Goal: Task Accomplishment & Management: Use online tool/utility

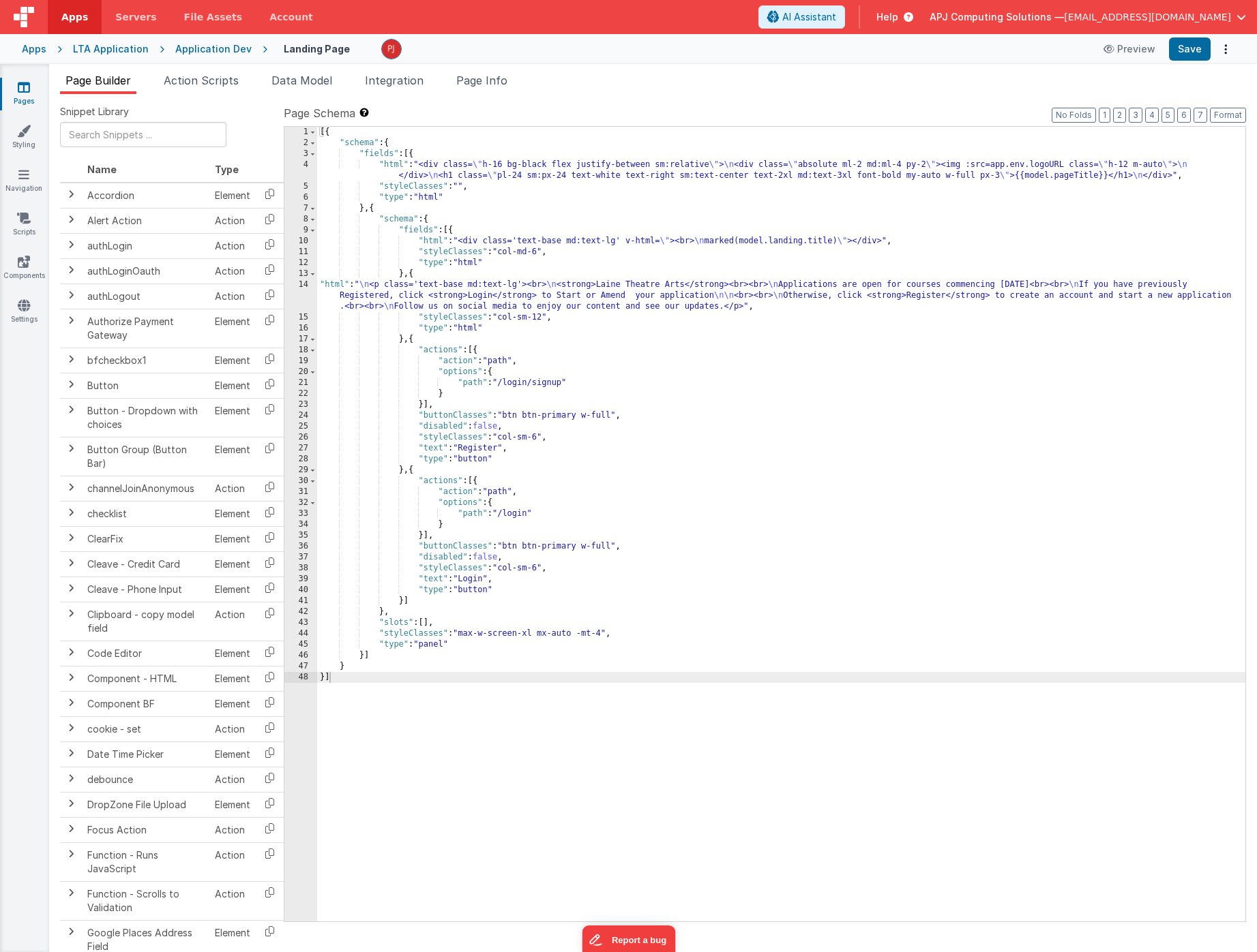
click at [114, 50] on div "LTA Application" at bounding box center [110, 49] width 75 height 14
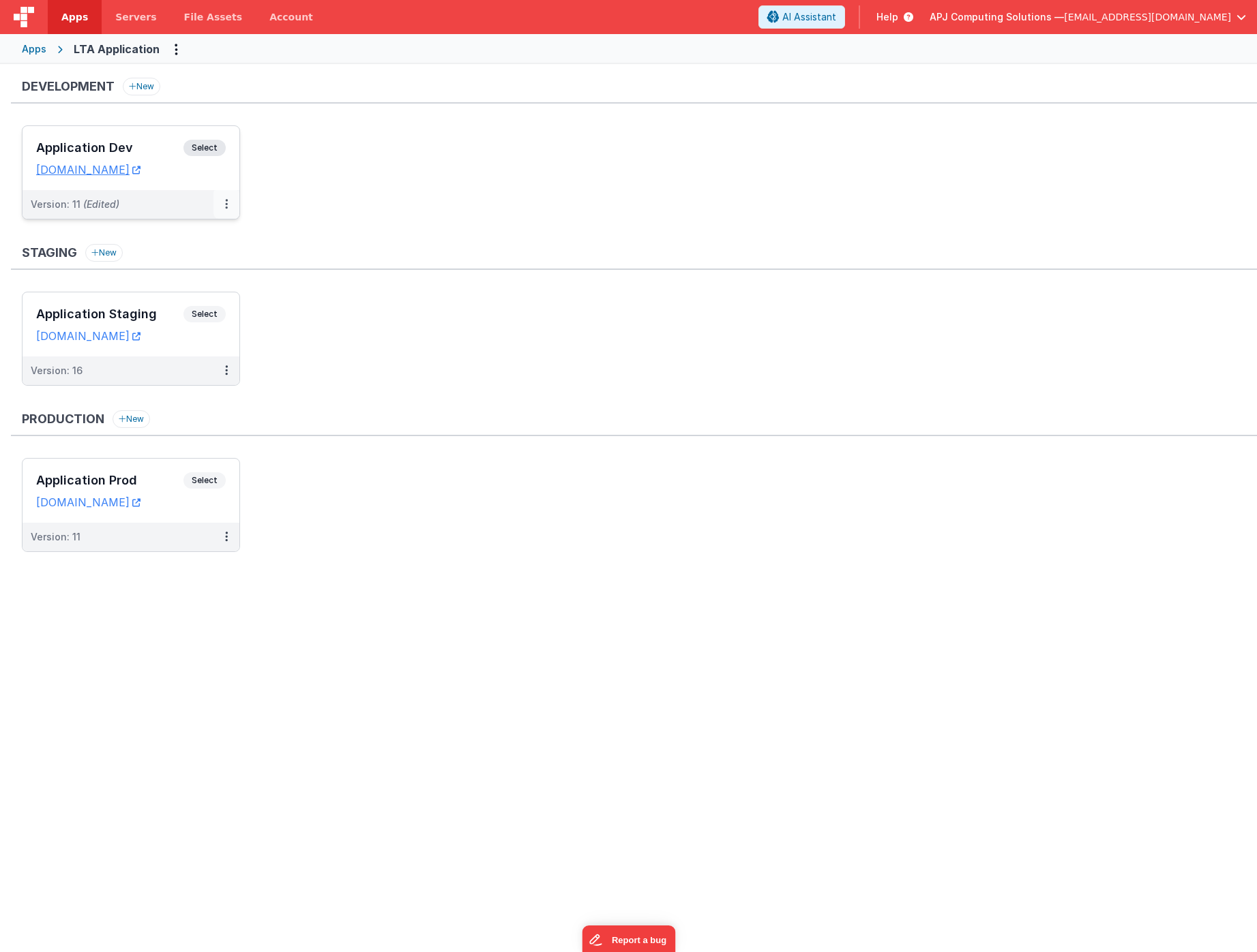
click at [223, 204] on button at bounding box center [226, 204] width 26 height 29
click at [165, 285] on link "Deploy..." at bounding box center [179, 284] width 120 height 25
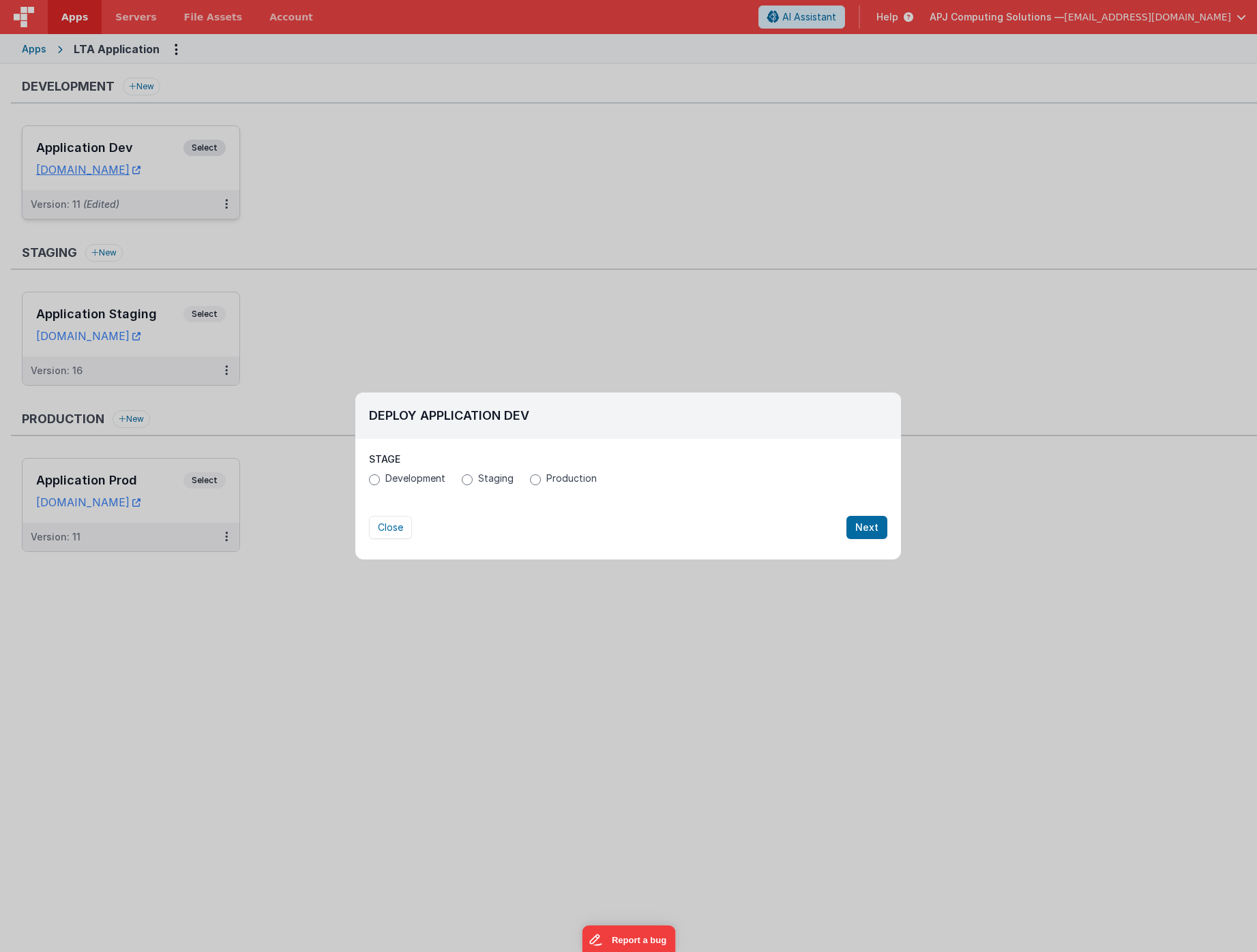
click at [534, 481] on input "Production" at bounding box center [535, 480] width 11 height 11
radio input "true"
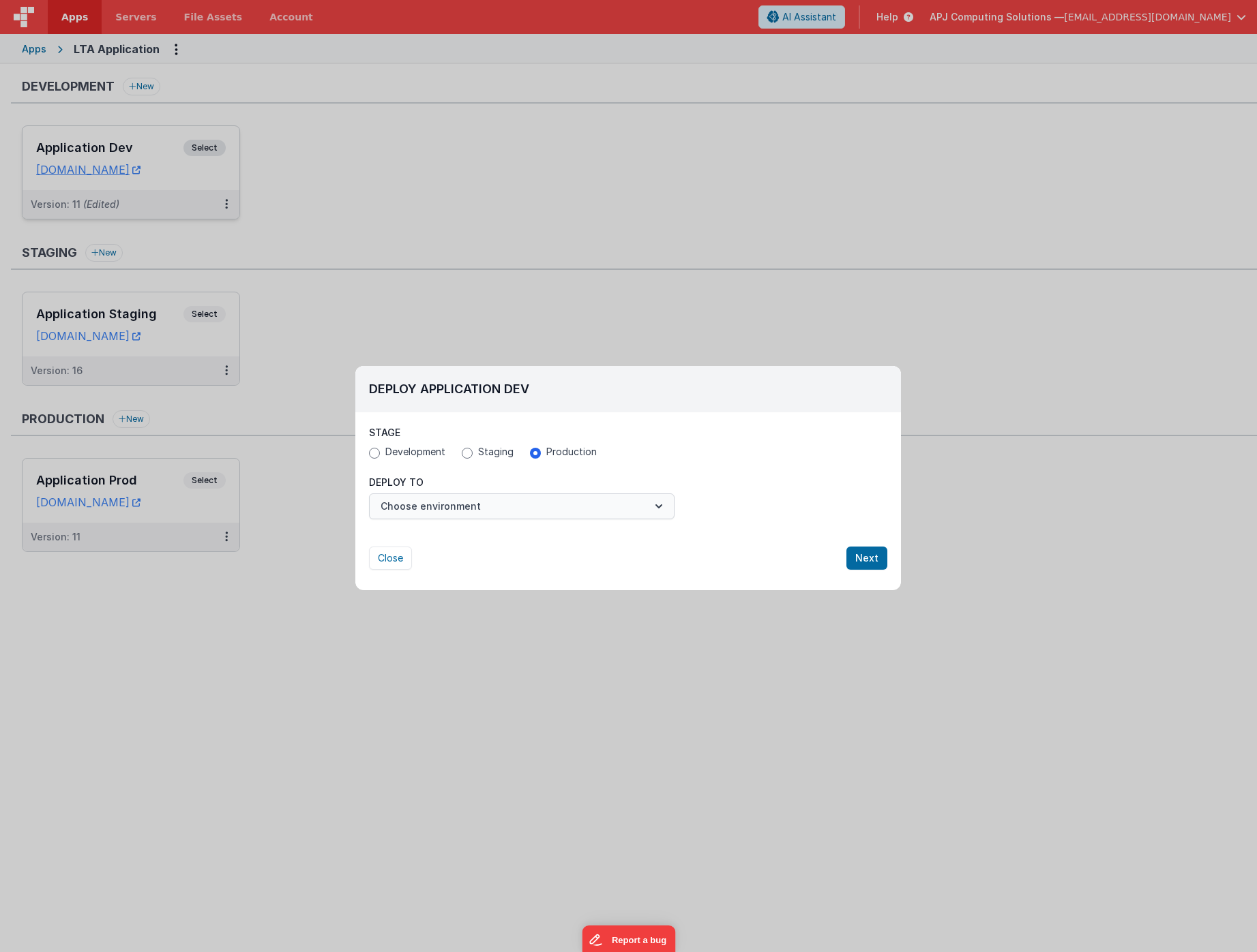
click at [657, 504] on icon "button" at bounding box center [659, 506] width 14 height 14
click at [440, 538] on link "Application Prod" at bounding box center [521, 538] width 305 height 25
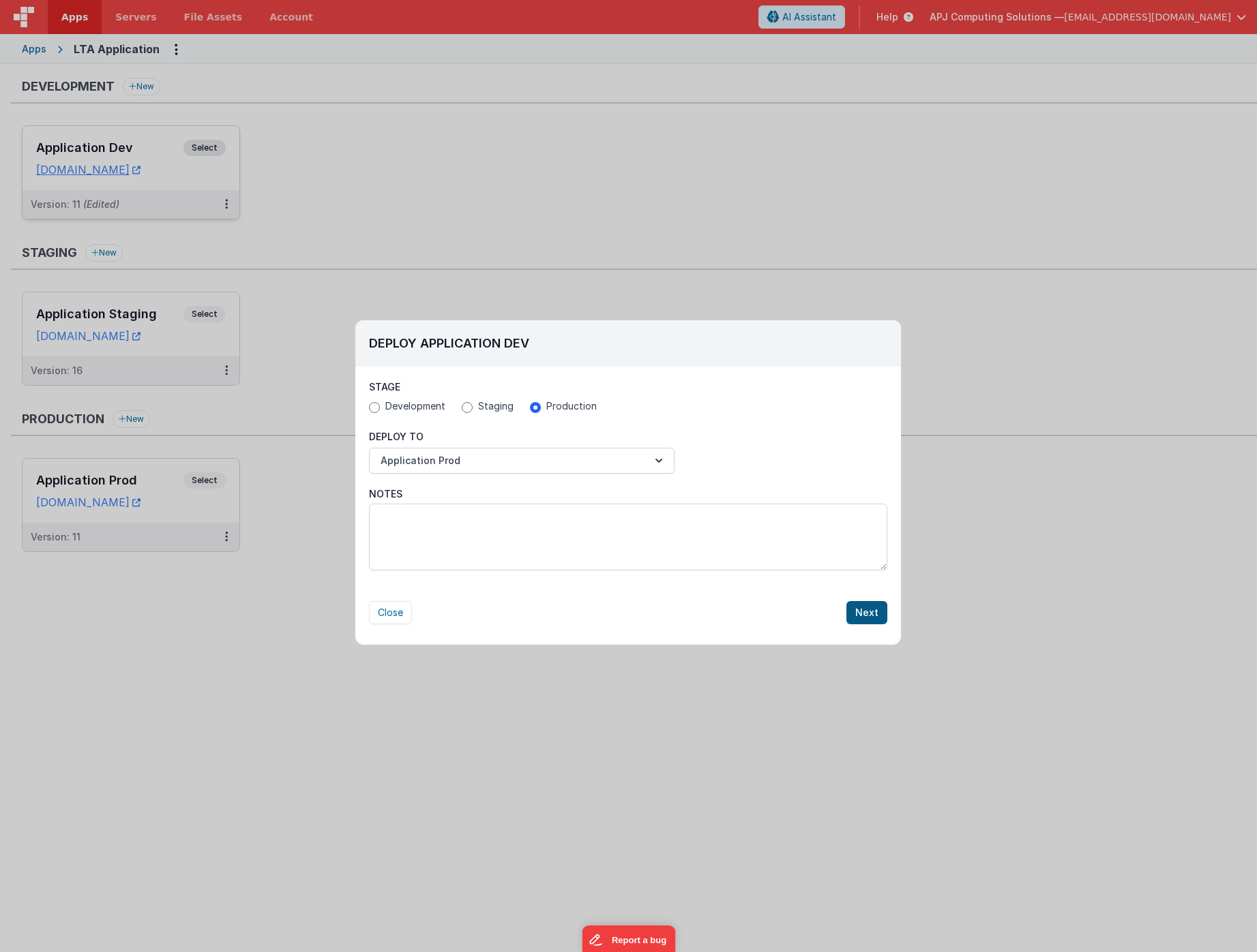
click at [870, 613] on button "Next" at bounding box center [866, 613] width 41 height 23
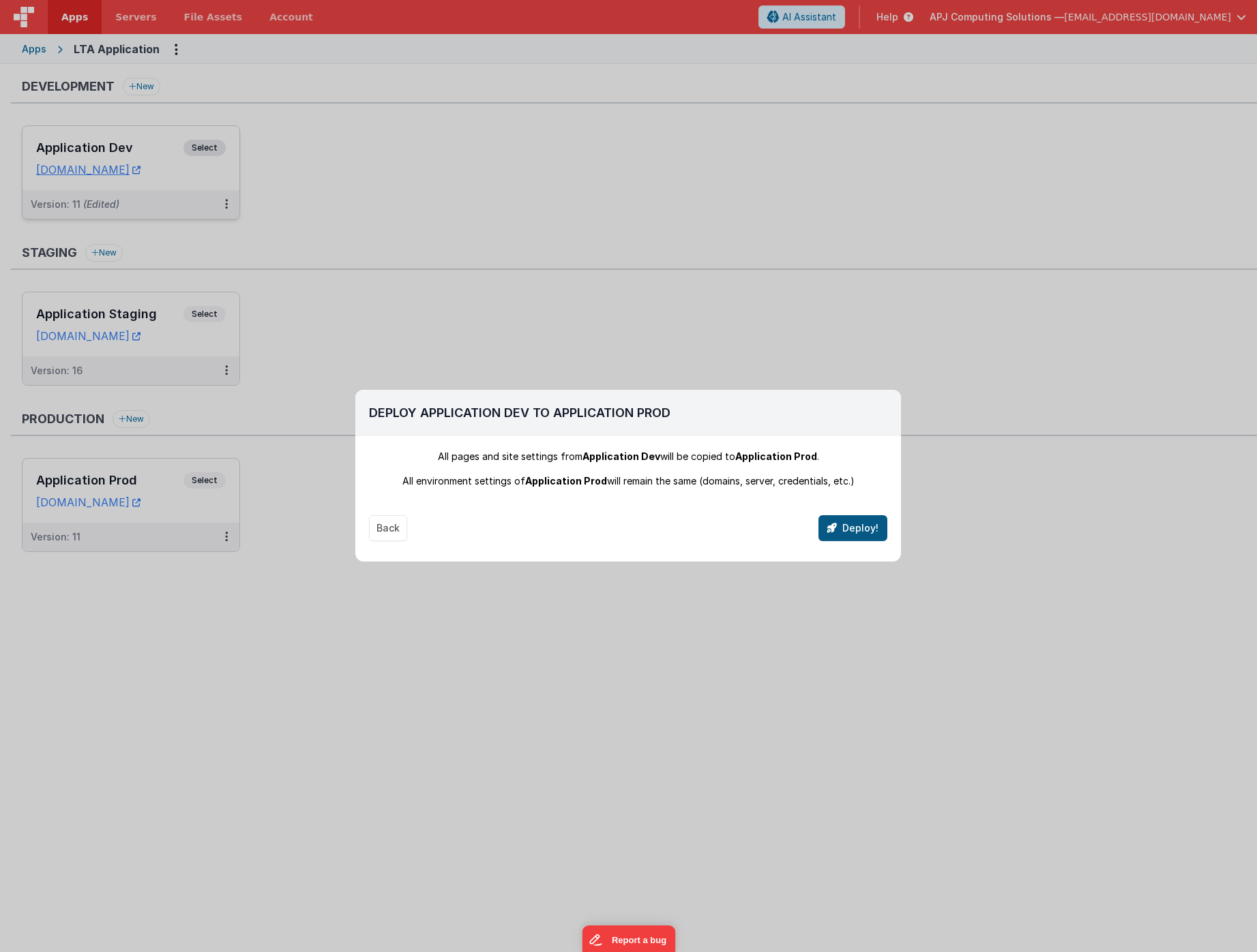
click at [851, 526] on button "Deploy!" at bounding box center [852, 528] width 69 height 26
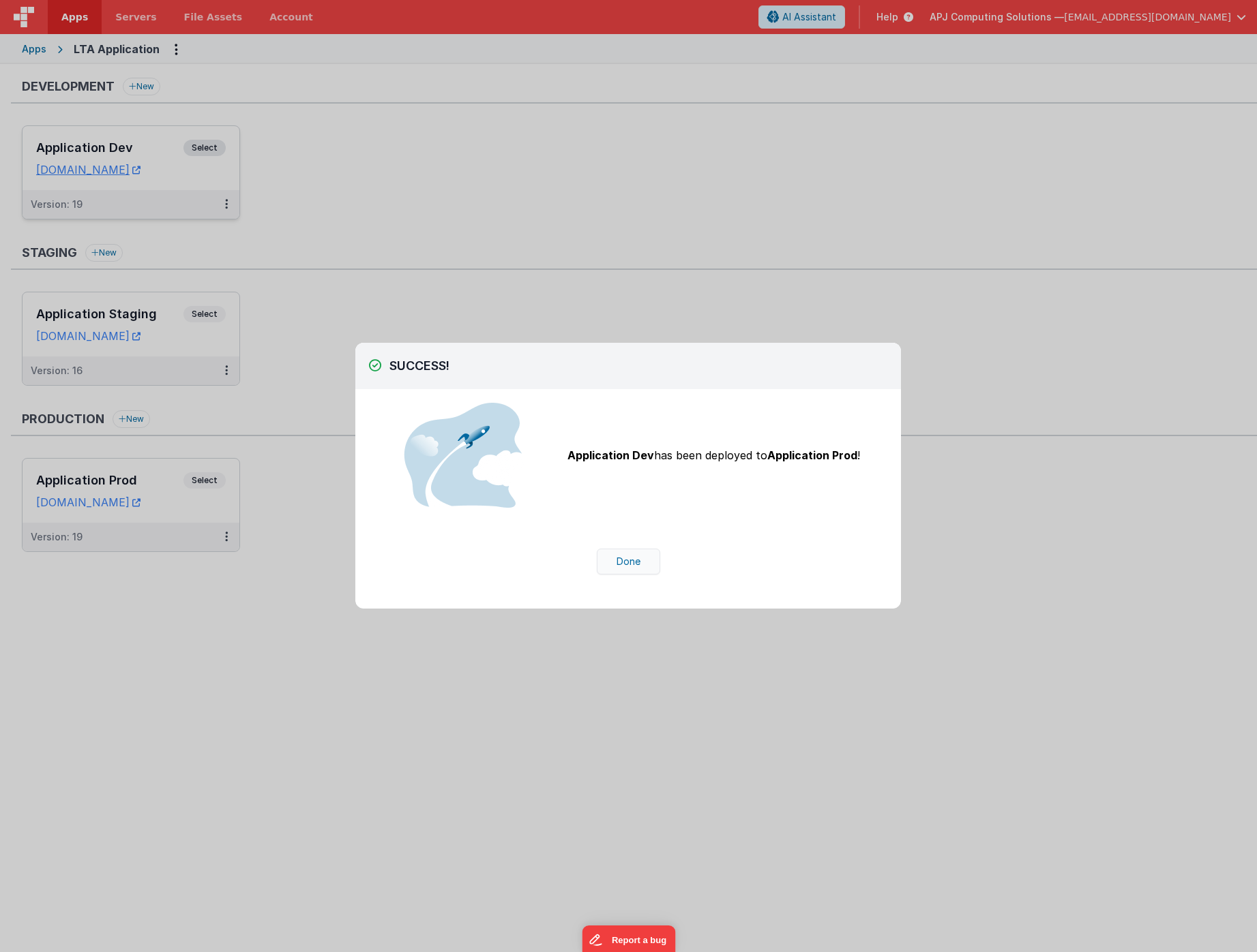
click at [632, 561] on button "Done" at bounding box center [628, 561] width 64 height 26
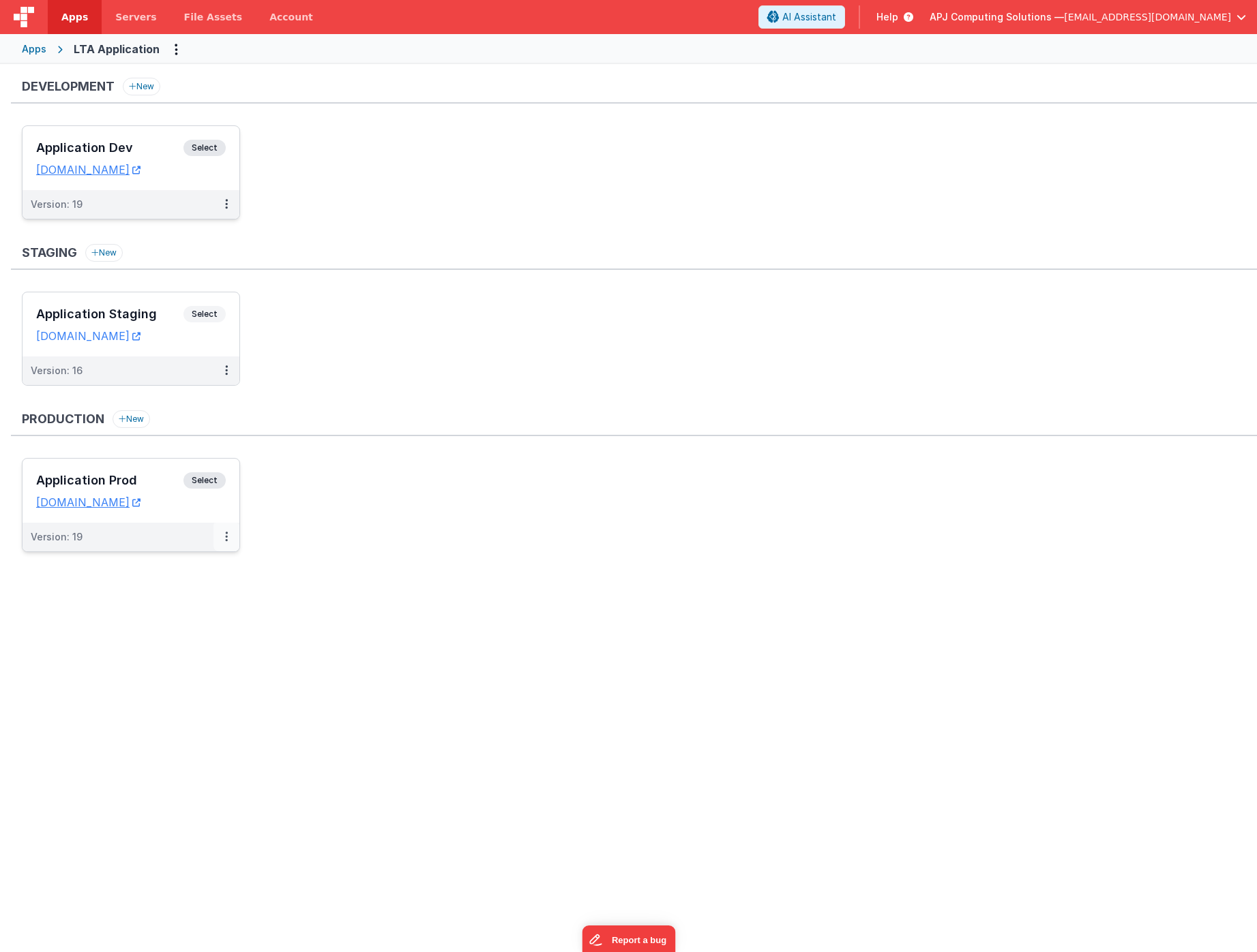
click at [229, 537] on button at bounding box center [226, 537] width 26 height 29
click at [163, 617] on link "Rollback" at bounding box center [179, 617] width 120 height 25
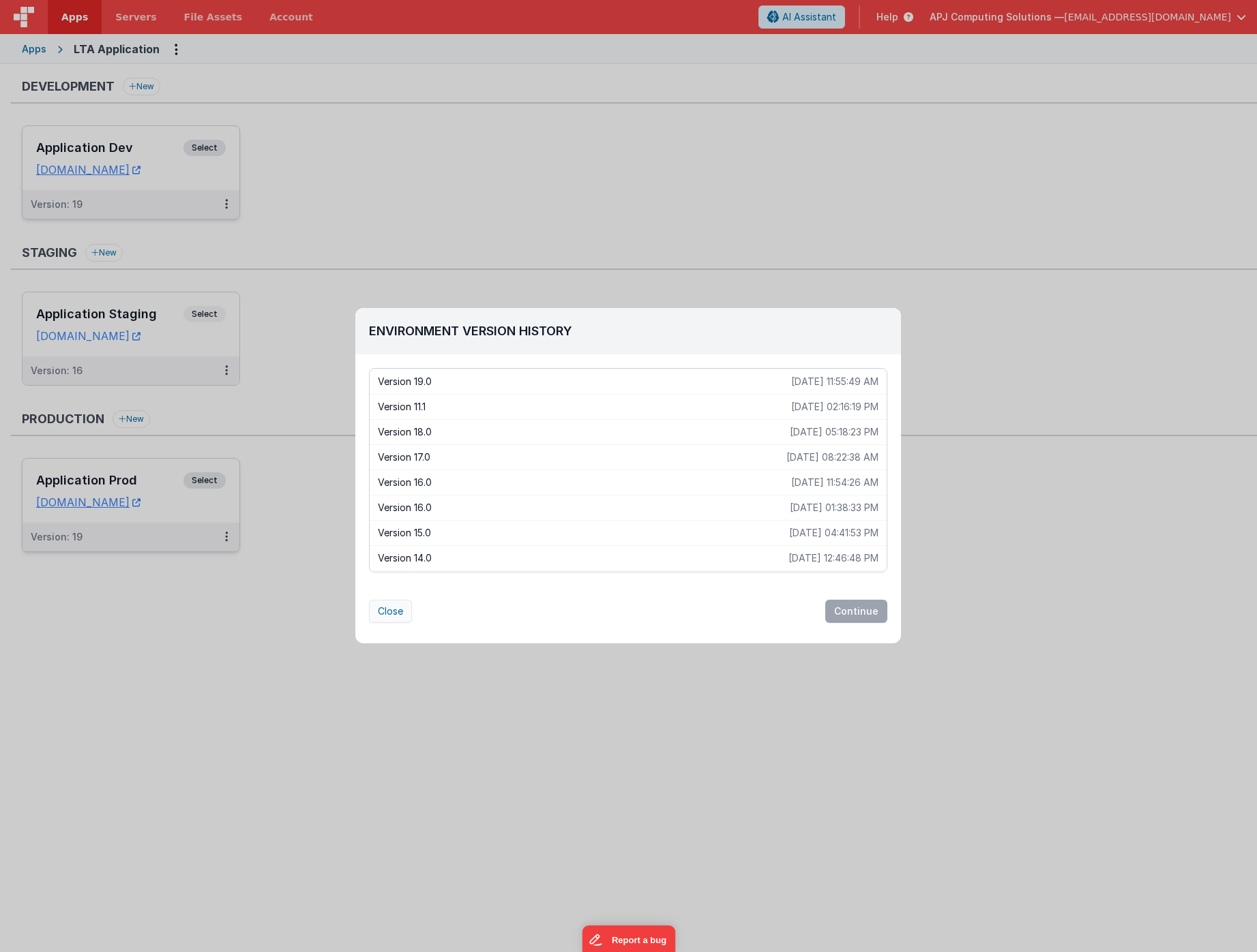
click at [385, 613] on button "Close" at bounding box center [390, 611] width 43 height 23
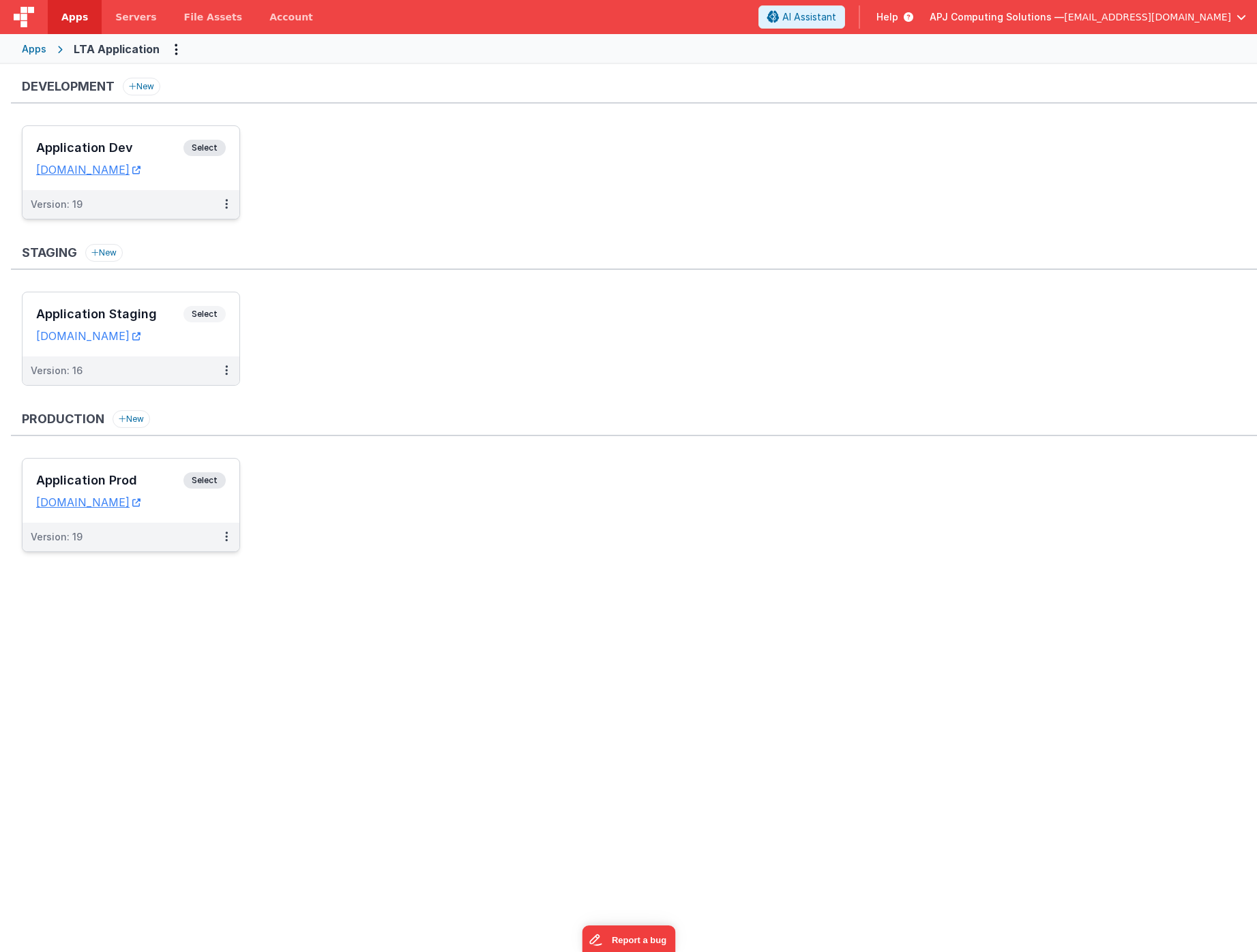
click at [242, 703] on div "Development New Application Dev Select URLs [DOMAIN_NAME] Version: 19 Staging N…" at bounding box center [628, 506] width 1257 height 884
click at [108, 501] on link "[DOMAIN_NAME]" at bounding box center [89, 502] width 104 height 14
click at [201, 311] on span "Select" at bounding box center [204, 314] width 42 height 16
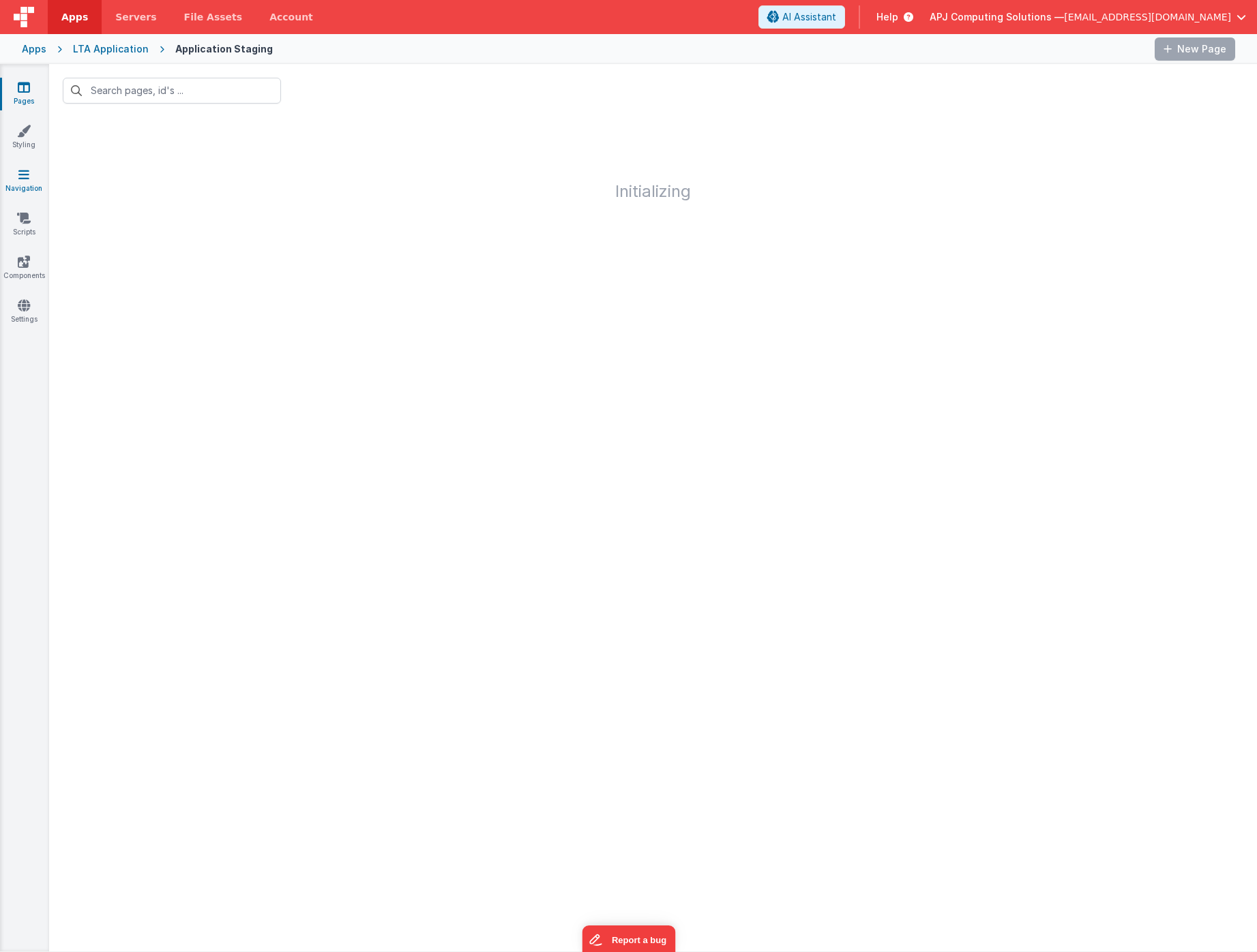
click at [23, 179] on icon at bounding box center [24, 175] width 11 height 14
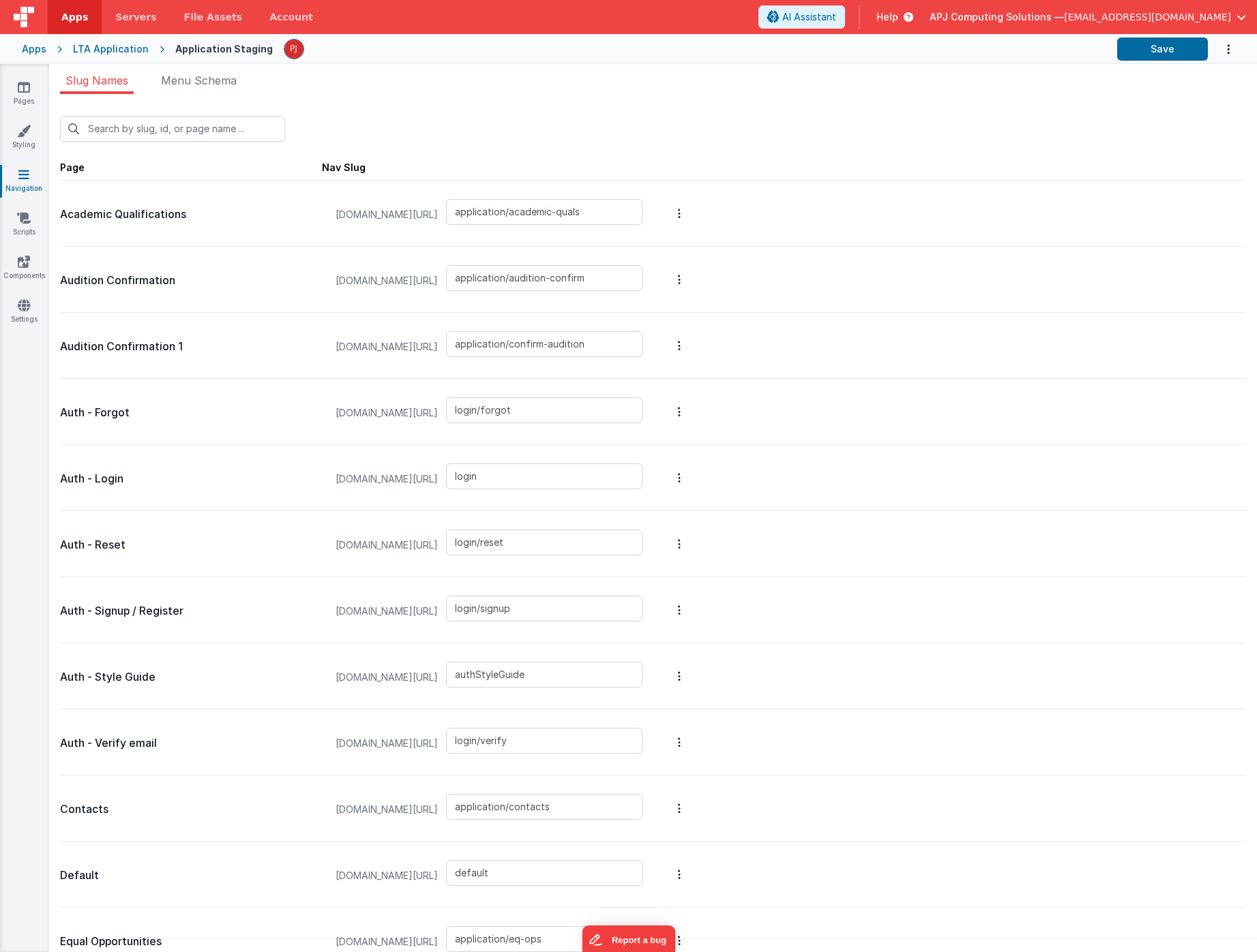
click at [42, 47] on div "Apps" at bounding box center [34, 49] width 25 height 14
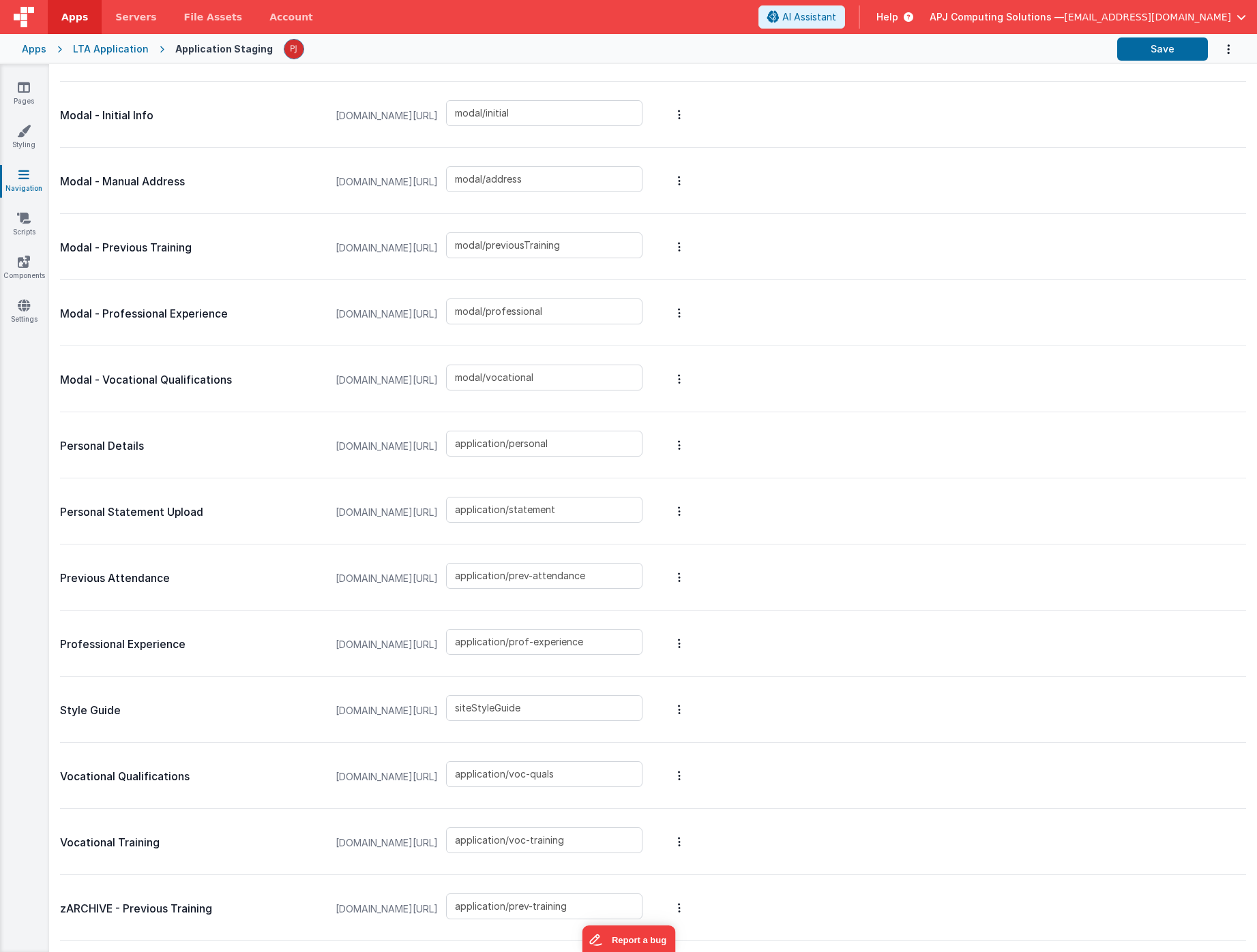
scroll to position [1090, 0]
click at [519, 445] on input "application/personal" at bounding box center [544, 443] width 197 height 26
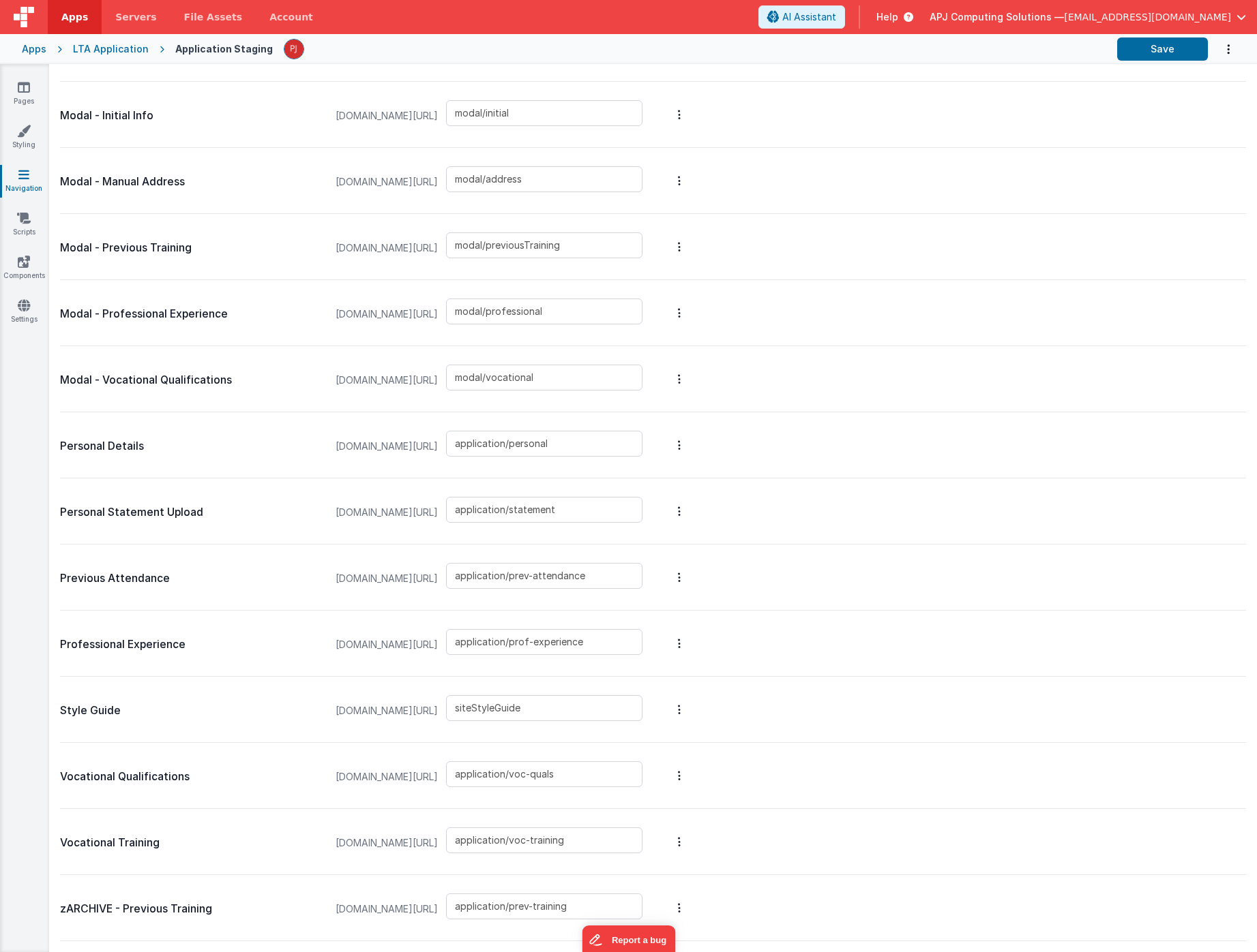
click at [827, 442] on div "Personal Details [DOMAIN_NAME][URL] application/personal" at bounding box center [653, 445] width 1186 height 66
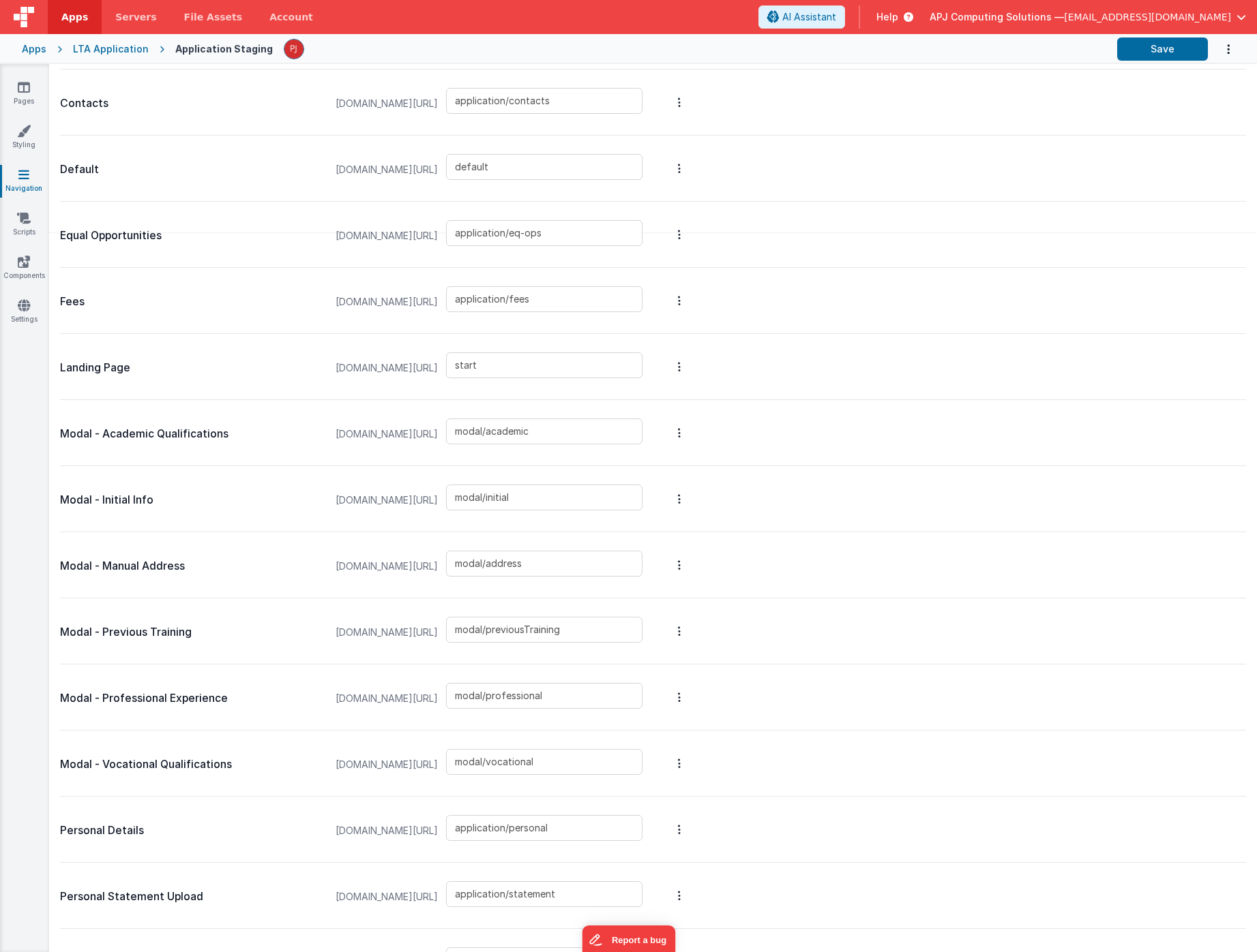
scroll to position [704, 0]
click at [577, 502] on input "modal/initial" at bounding box center [544, 500] width 197 height 26
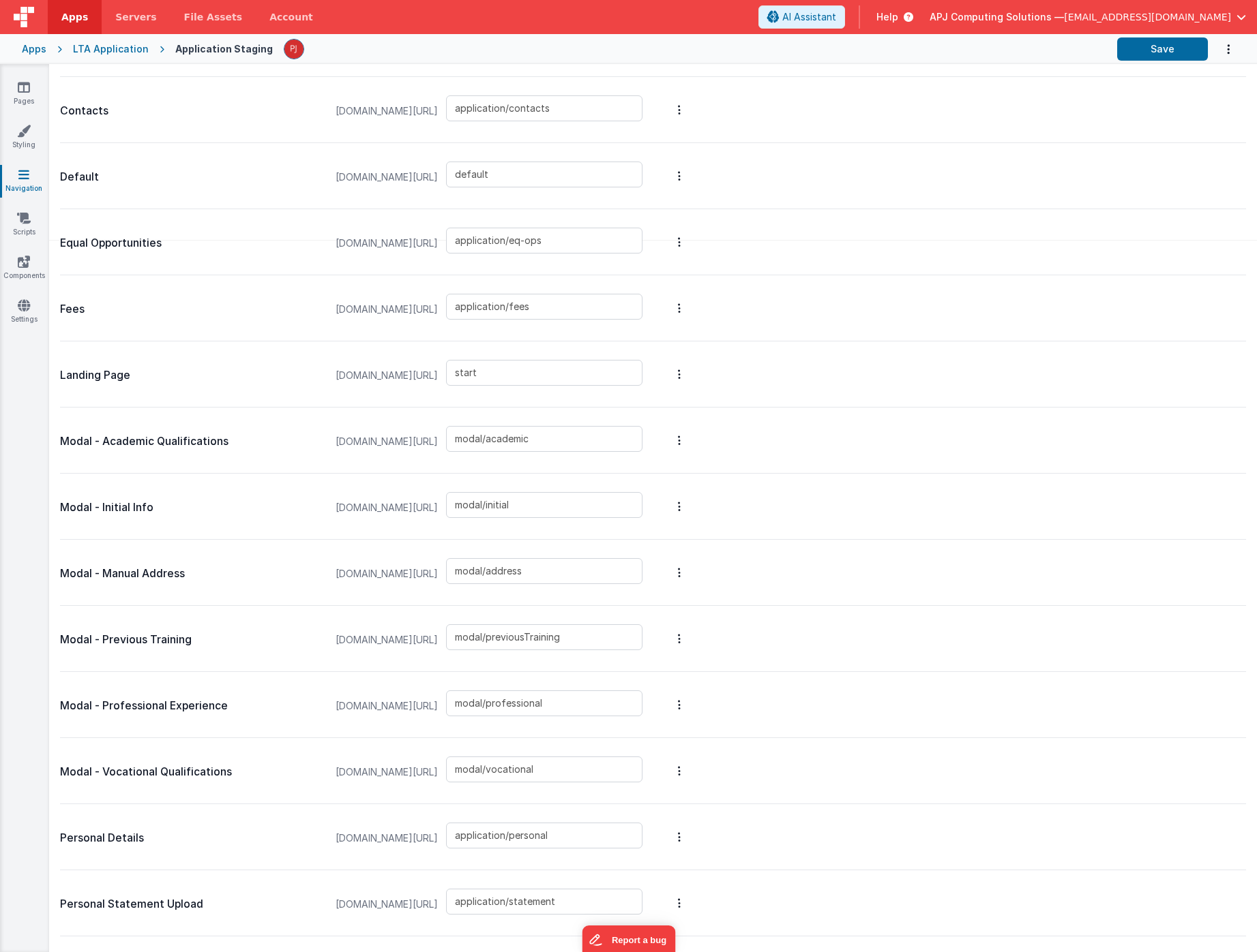
click at [109, 47] on div "LTA Application" at bounding box center [110, 49] width 75 height 14
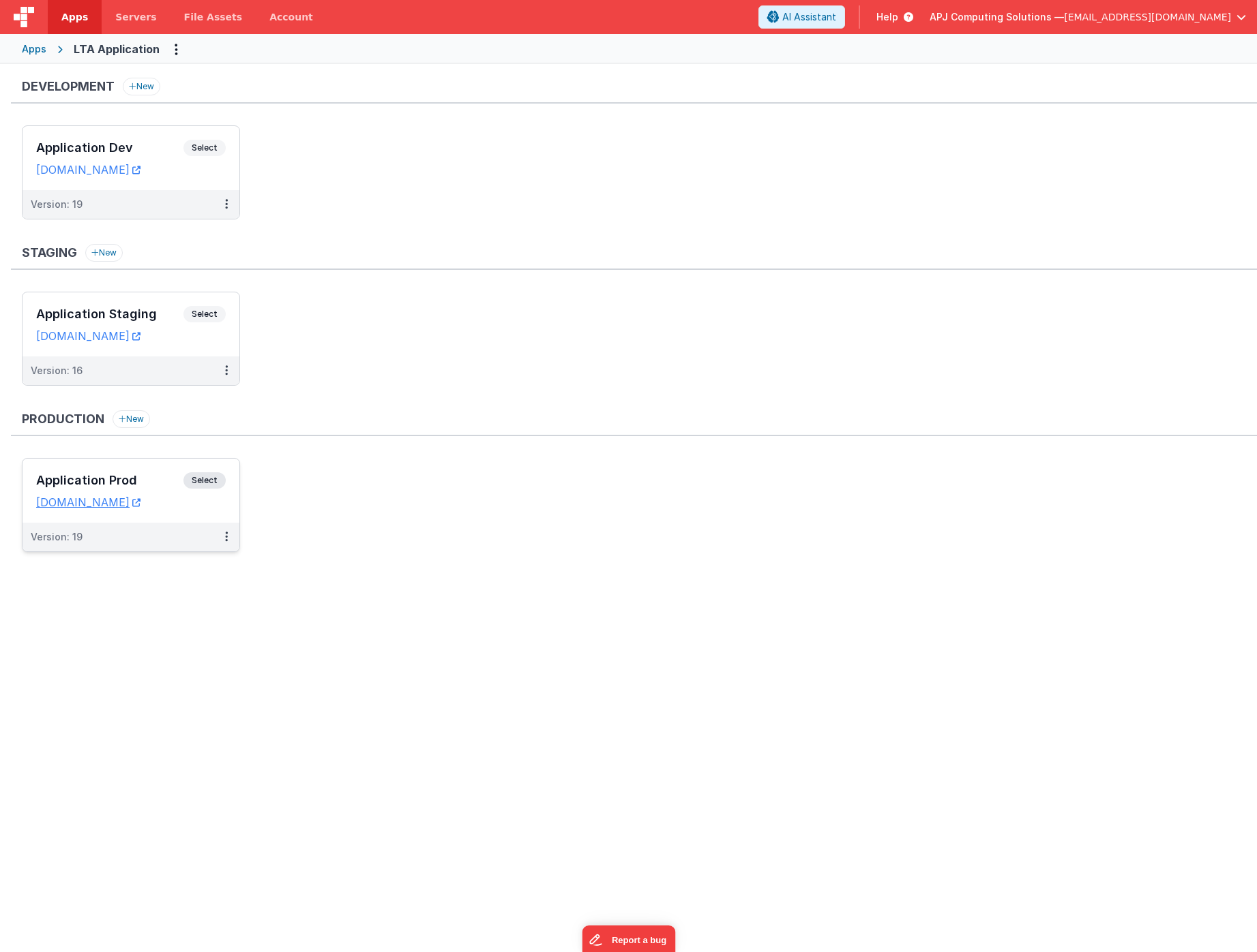
click at [204, 482] on span "Select" at bounding box center [204, 480] width 42 height 16
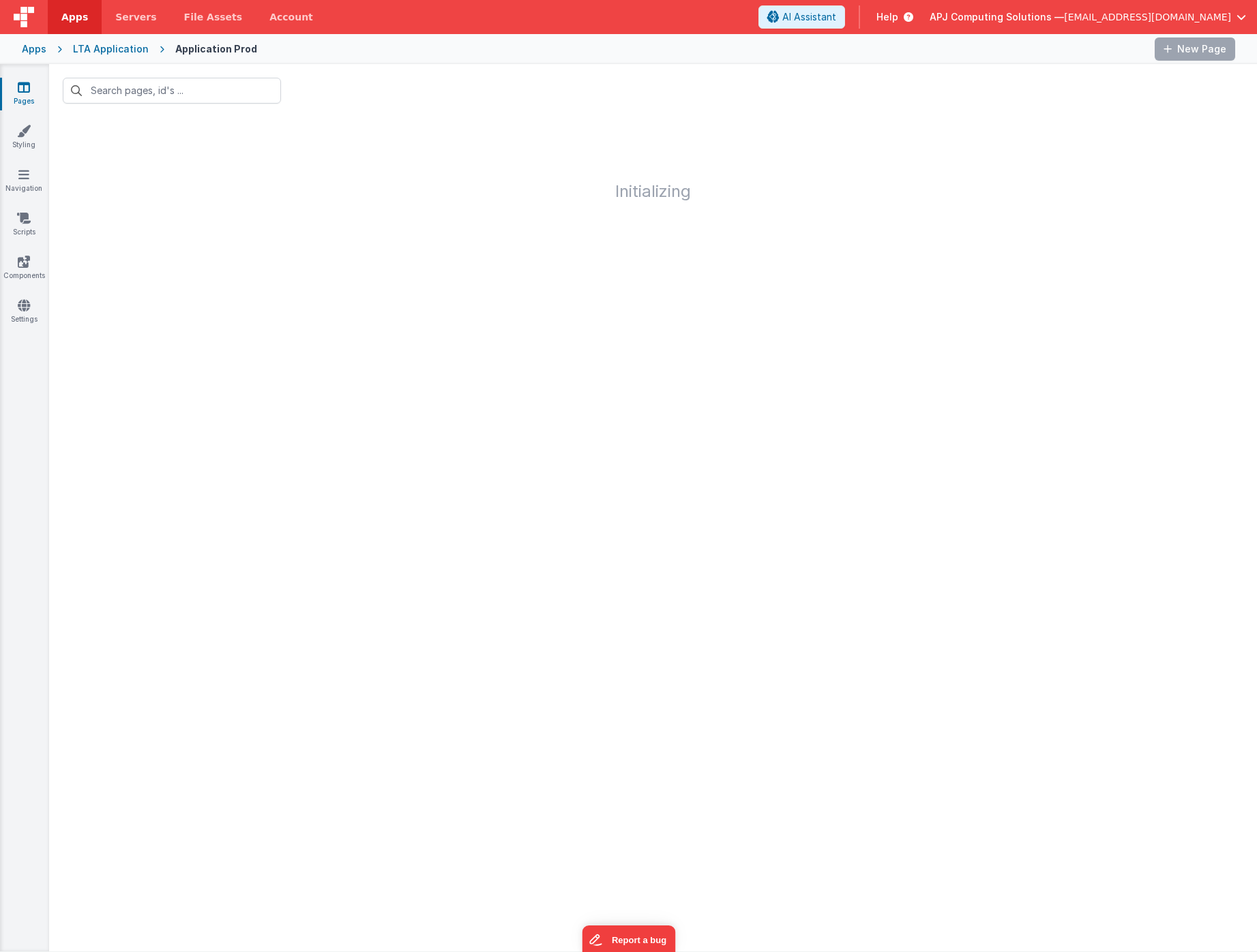
click at [204, 482] on div at bounding box center [653, 581] width 1208 height 740
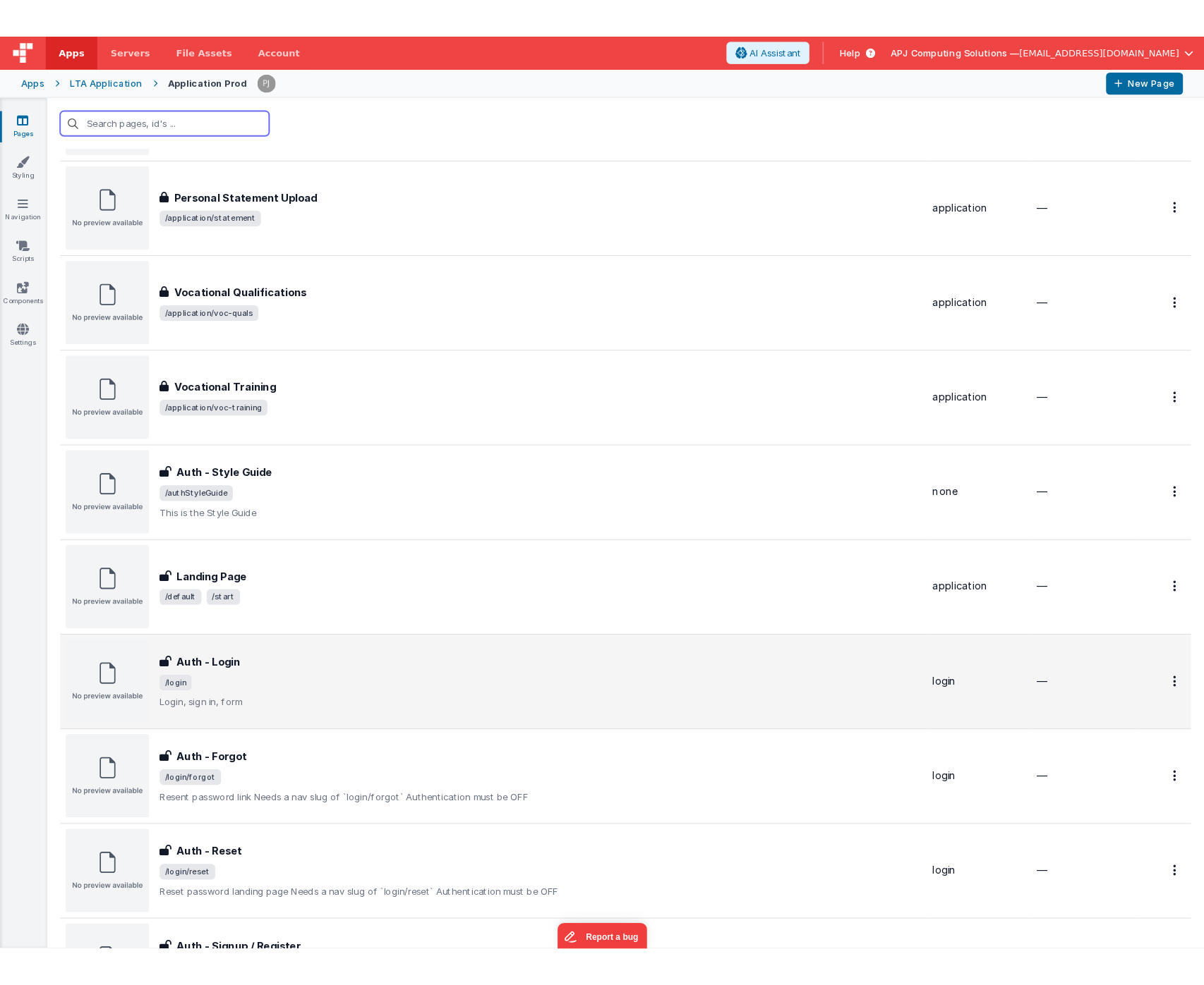
scroll to position [1157, 0]
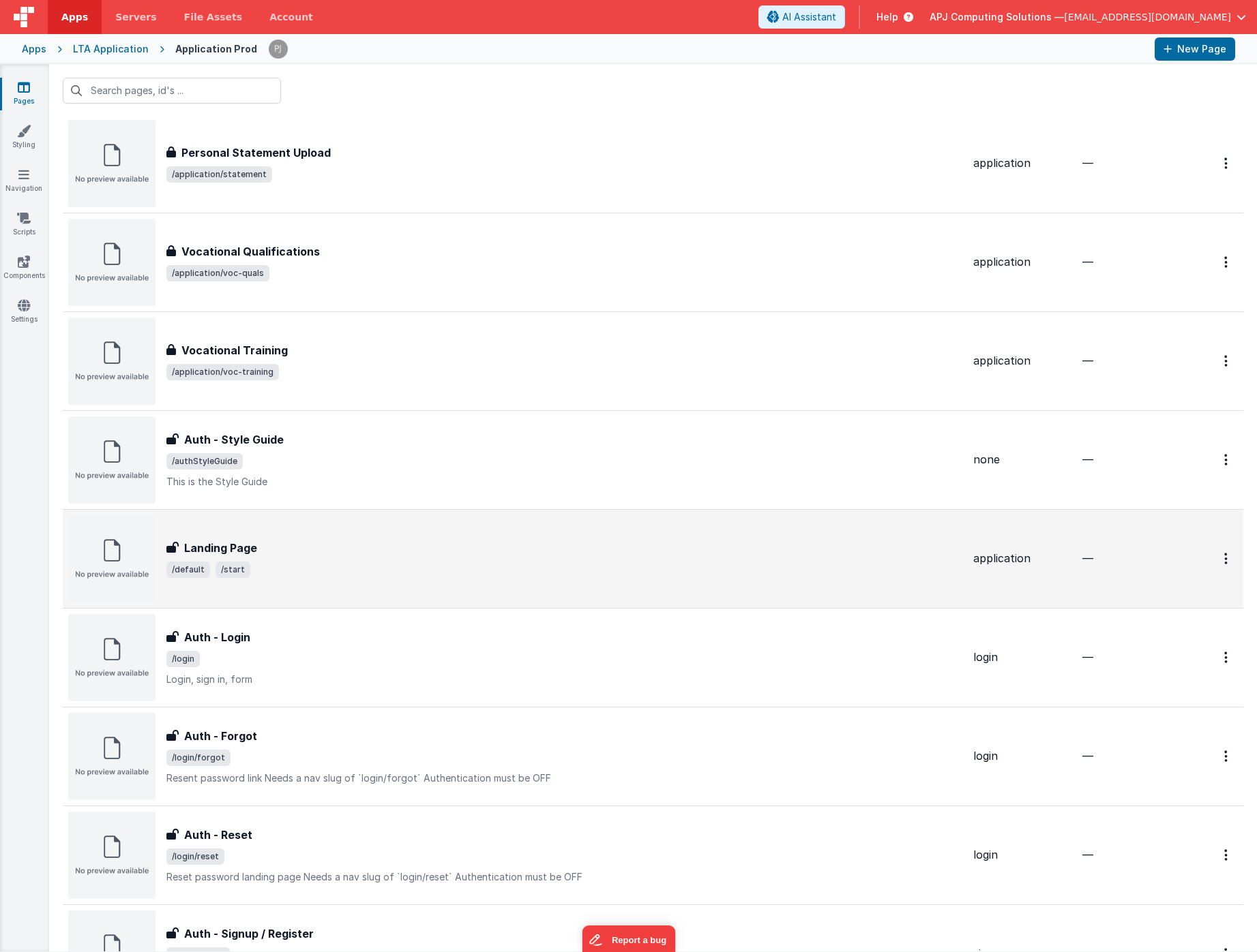
click at [221, 550] on h3 "Landing Page" at bounding box center [221, 547] width 73 height 16
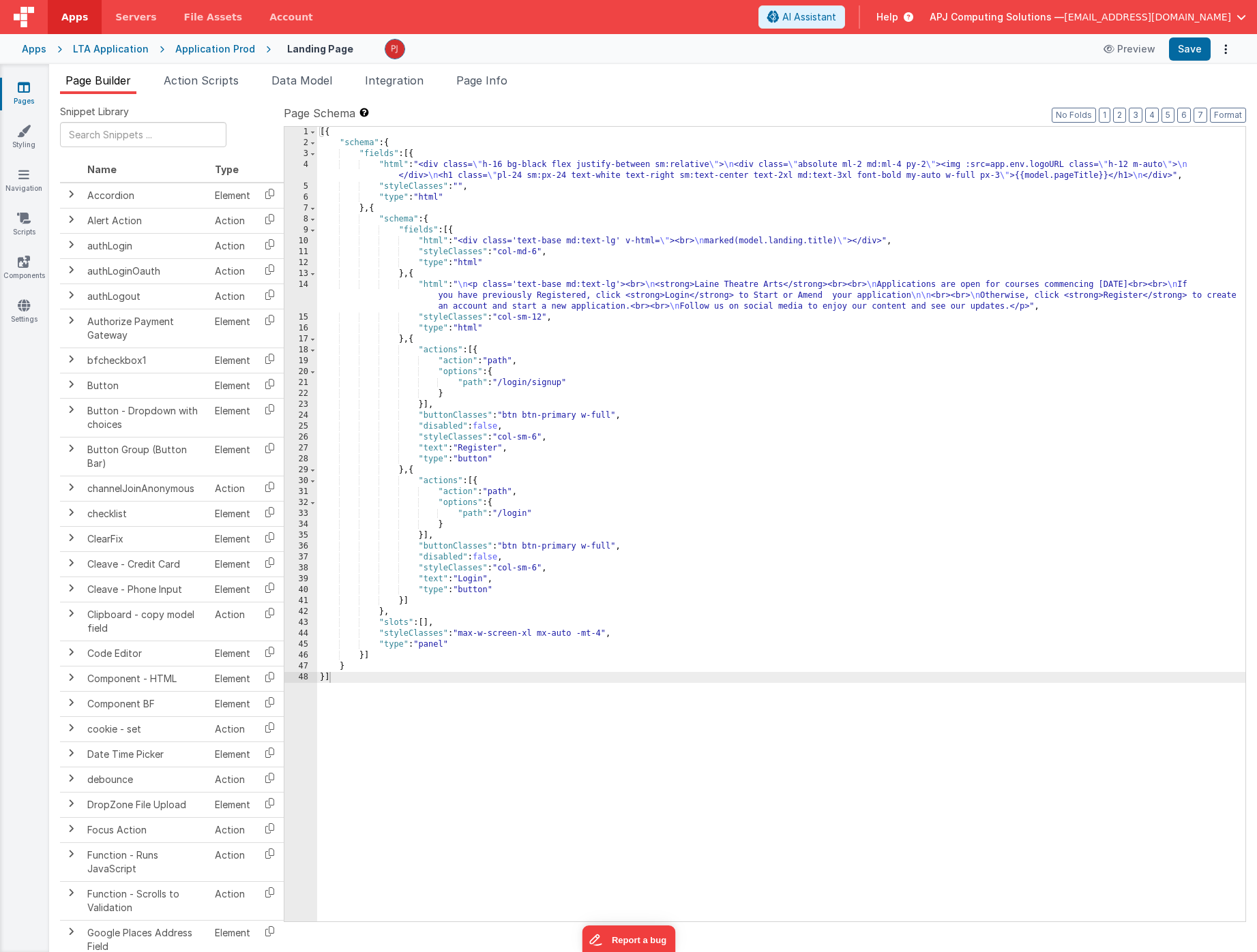
click at [482, 448] on div "[{ "schema" : { "fields" : [{ "html" : "<div class= \" h-16 bg-black flex justi…" at bounding box center [781, 535] width 928 height 817
click at [488, 426] on div "[{ "schema" : { "fields" : [{ "html" : "<div class= \" h-16 bg-black flex justi…" at bounding box center [781, 535] width 928 height 817
click at [489, 559] on div "[{ "schema" : { "fields" : [{ "html" : "<div class= \" h-16 bg-black flex justi…" at bounding box center [781, 535] width 928 height 817
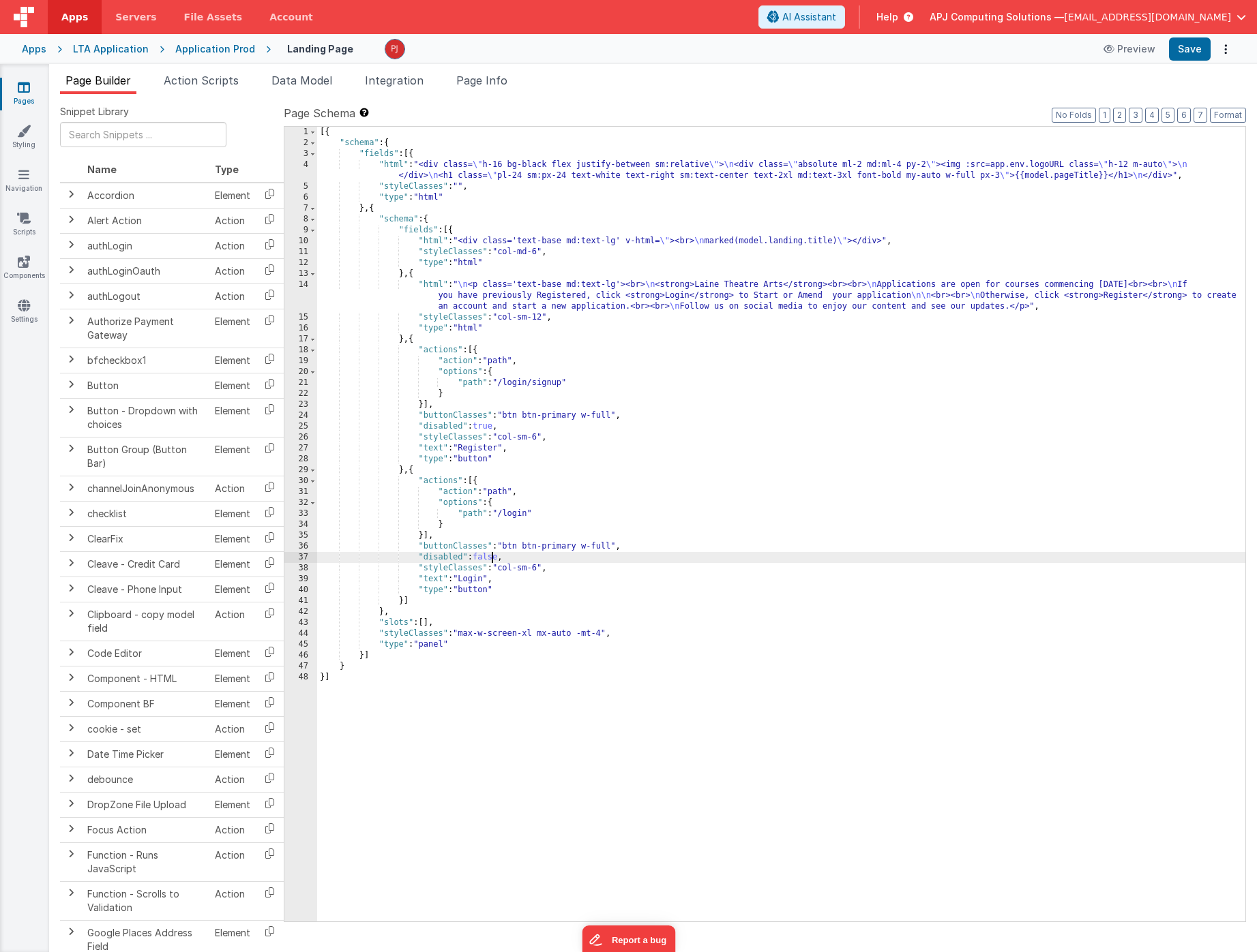
click at [489, 559] on div "[{ "schema" : { "fields" : [{ "html" : "<div class= \" h-16 bg-black flex justi…" at bounding box center [781, 535] width 928 height 817
drag, startPoint x: 945, startPoint y: 283, endPoint x: 982, endPoint y: 286, distance: 37.1
click at [982, 286] on div "[{ "schema" : { "fields" : [{ "html" : "<div class= \" h-16 bg-black flex justi…" at bounding box center [781, 535] width 928 height 817
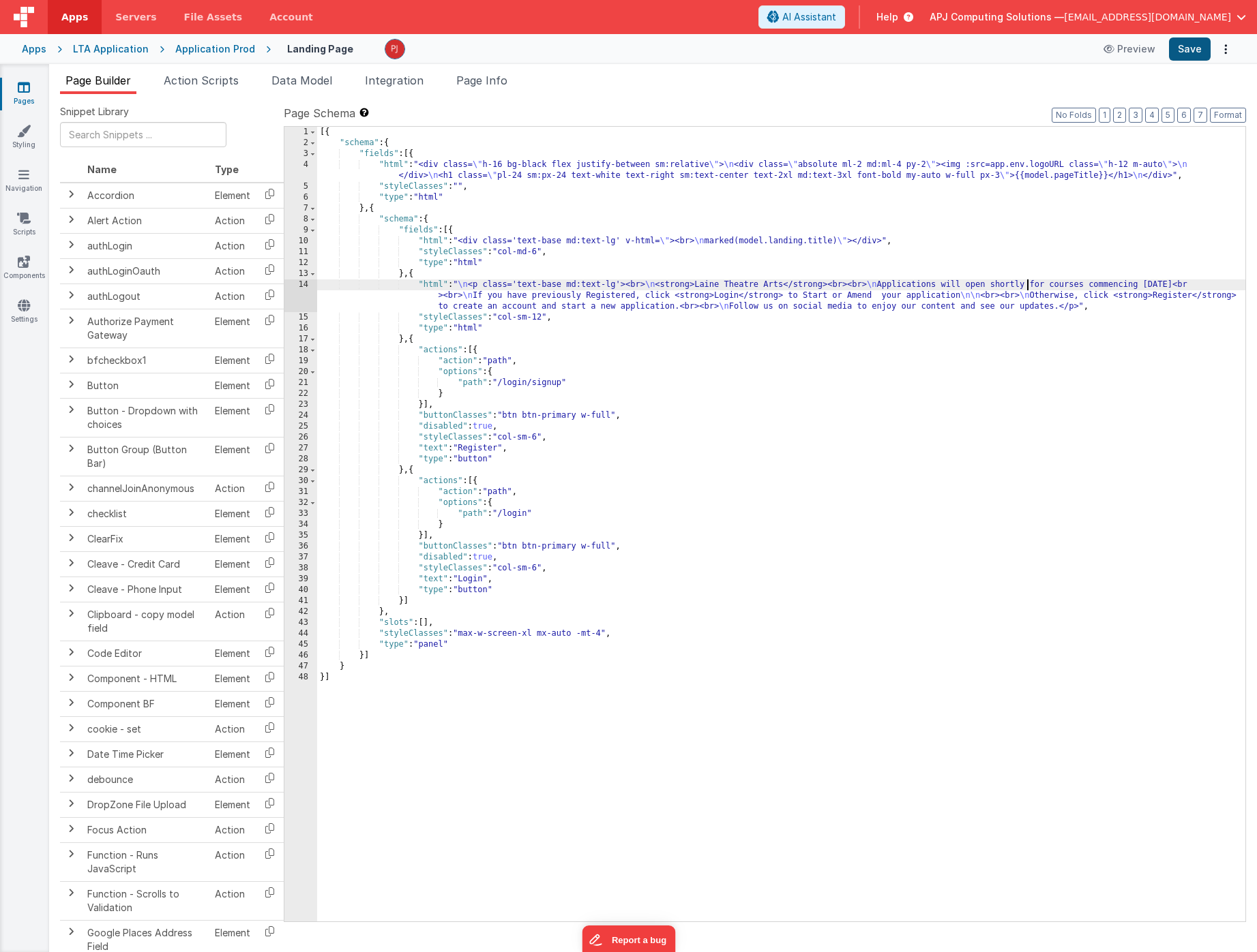
click at [1186, 46] on button "Save" at bounding box center [1190, 49] width 42 height 23
click at [761, 595] on div "[{ "schema" : { "fields" : [{ "html" : "<div class= \" h-16 bg-black flex justi…" at bounding box center [781, 535] width 928 height 817
click at [844, 443] on div "[{ "schema" : { "fields" : [{ "html" : "<div class= \" h-16 bg-black flex justi…" at bounding box center [781, 535] width 928 height 817
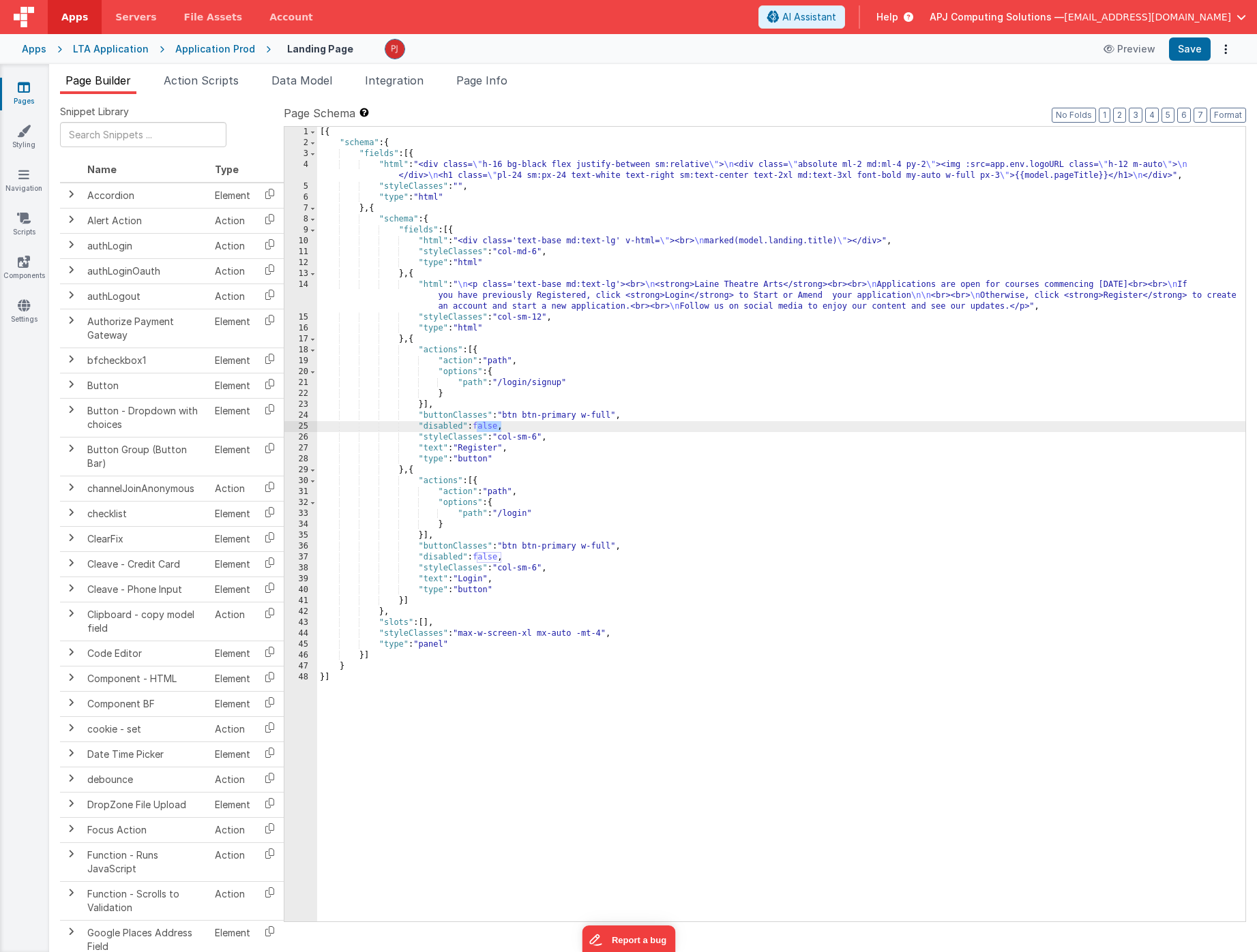
click at [514, 516] on div "[{ "schema" : { "fields" : [{ "html" : "<div class= \" h-16 bg-black flex justi…" at bounding box center [781, 535] width 928 height 817
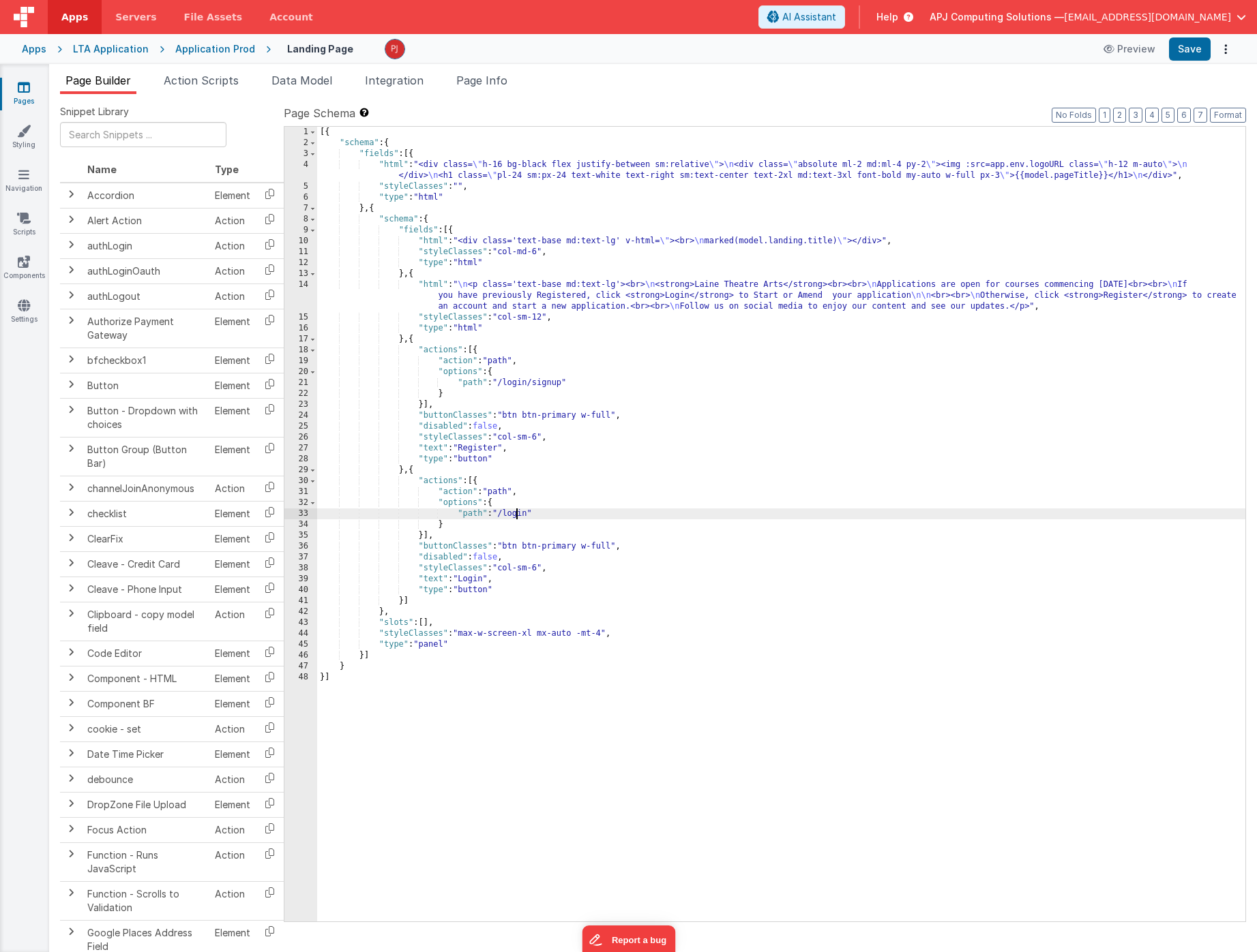
click at [514, 516] on div "[{ "schema" : { "fields" : [{ "html" : "<div class= \" h-16 bg-black flex justi…" at bounding box center [781, 535] width 928 height 817
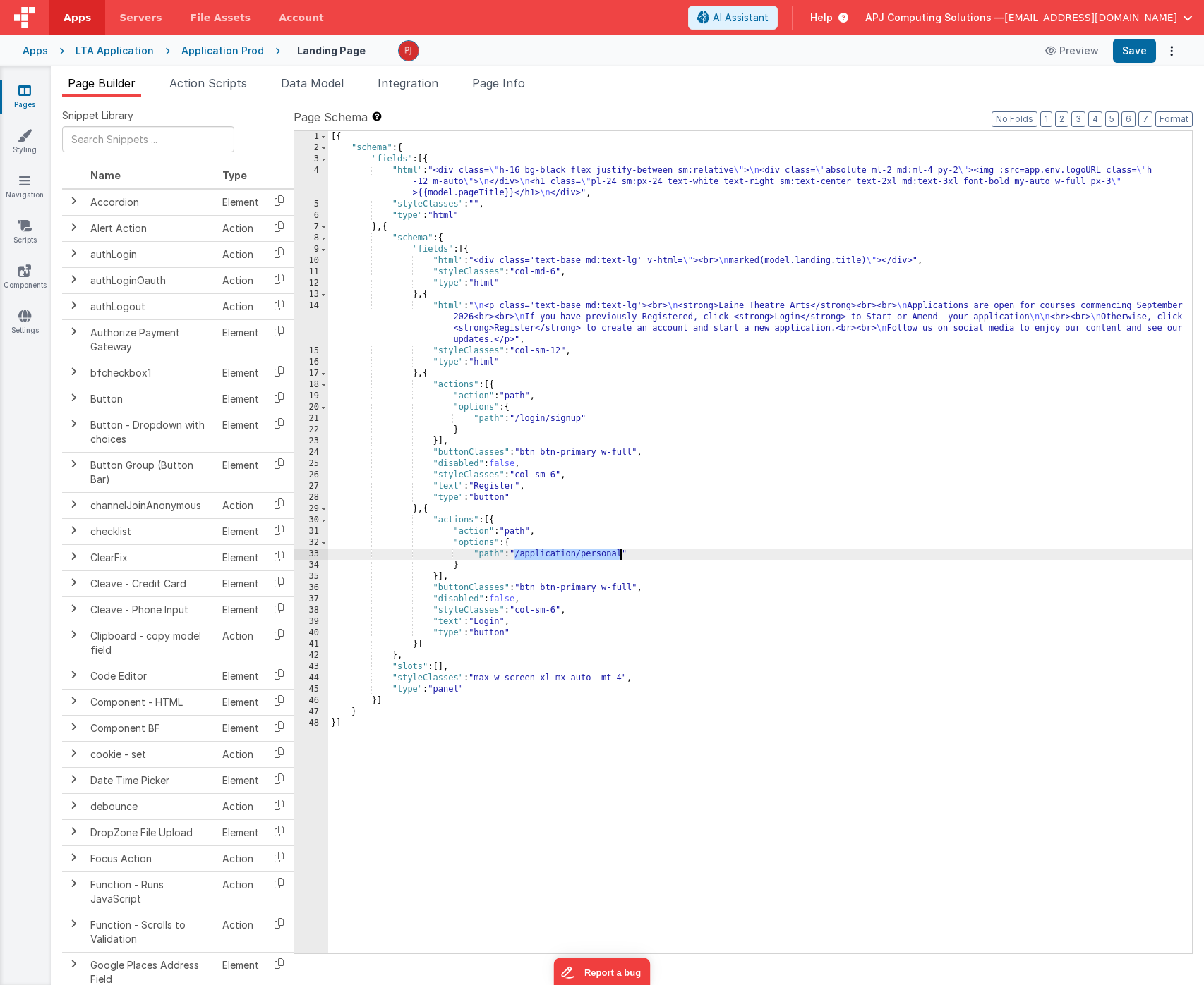
drag, startPoint x: 512, startPoint y: 553, endPoint x: 621, endPoint y: 550, distance: 109.0
click at [621, 550] on div "[{ "schema" : { "fields" : [{ "html" : "<div class= \" h-16 bg-black flex justi…" at bounding box center [760, 554] width 863 height 845
click at [592, 551] on div "[{ "schema" : { "fields" : [{ "html" : "<div class= \" h-16 bg-black flex justi…" at bounding box center [760, 554] width 863 height 845
drag, startPoint x: 518, startPoint y: 551, endPoint x: 625, endPoint y: 552, distance: 107.0
click at [625, 552] on div "[{ "schema" : { "fields" : [{ "html" : "<div class= \" h-16 bg-black flex justi…" at bounding box center [760, 554] width 863 height 845
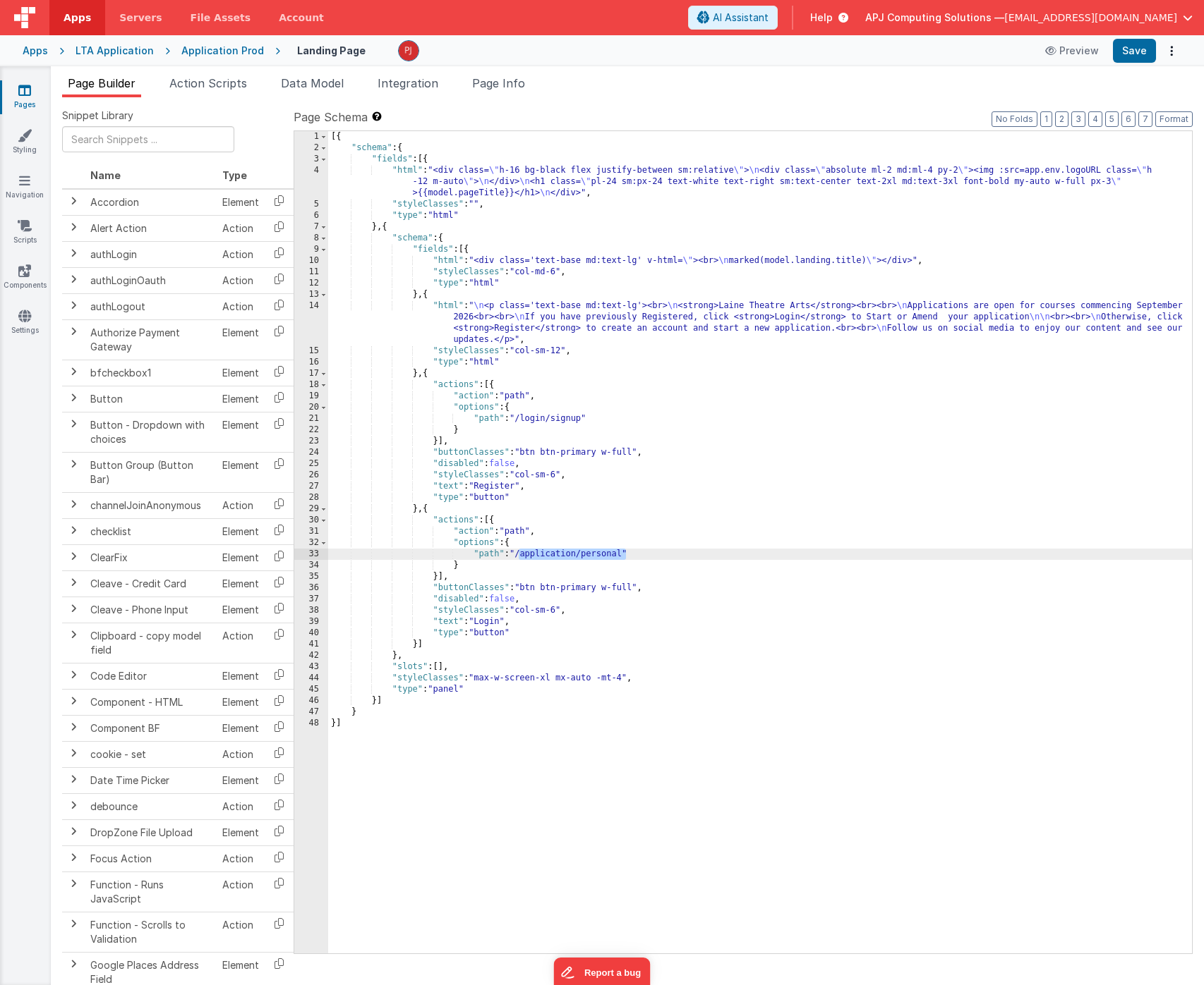
click at [121, 51] on div "LTA Application" at bounding box center [114, 51] width 78 height 14
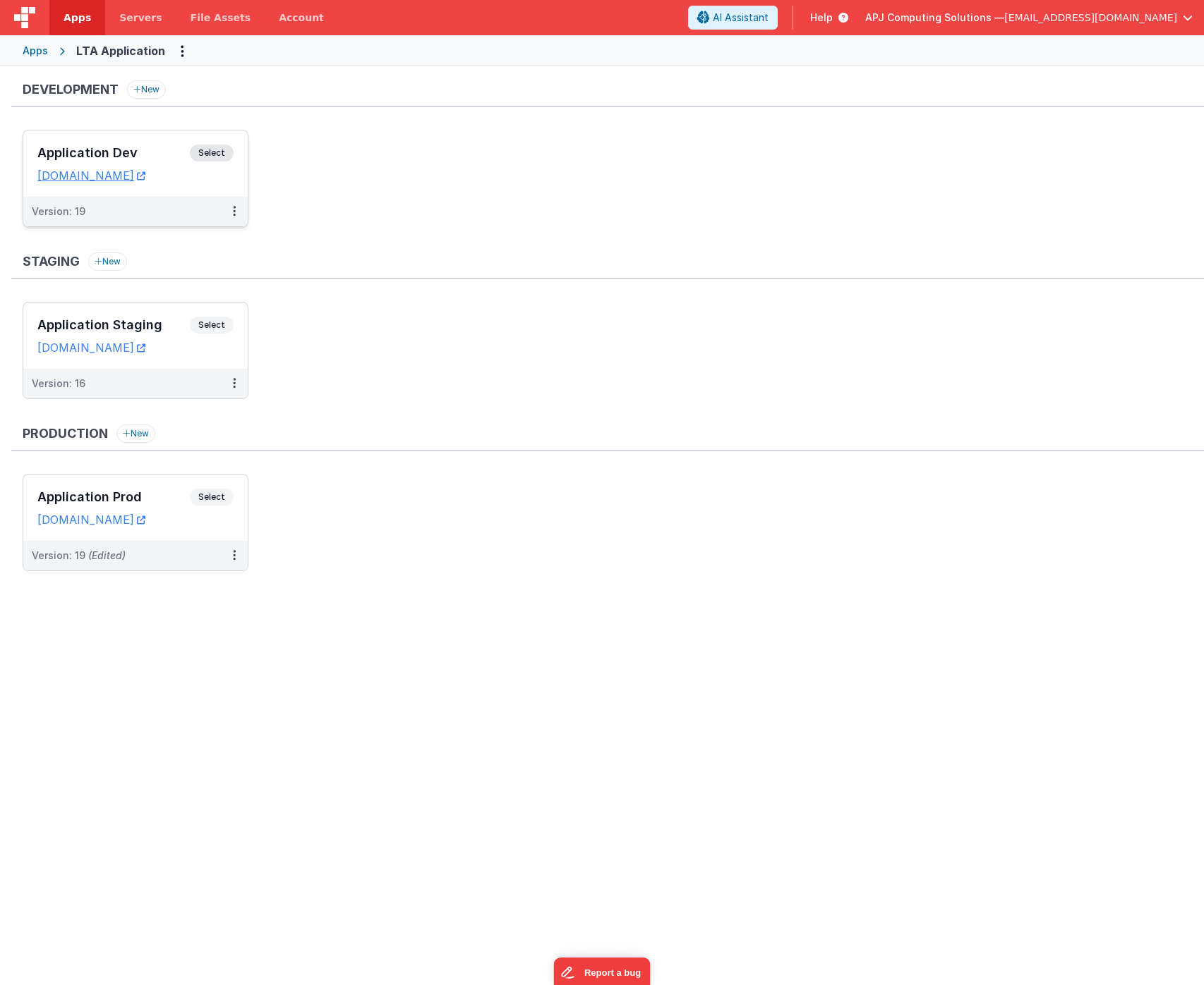
click at [213, 151] on span "Select" at bounding box center [211, 153] width 43 height 17
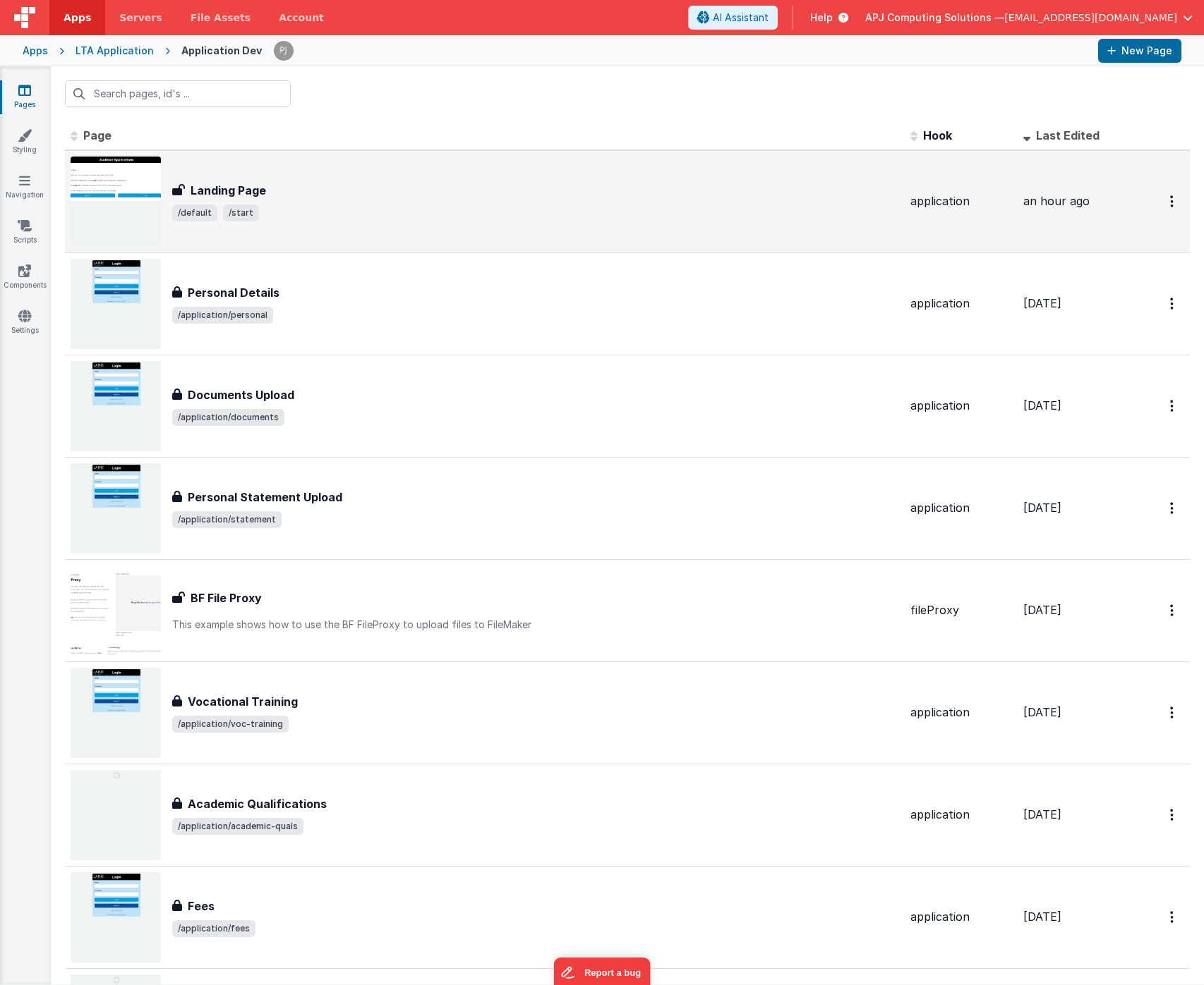
click at [127, 177] on img at bounding box center [116, 202] width 90 height 90
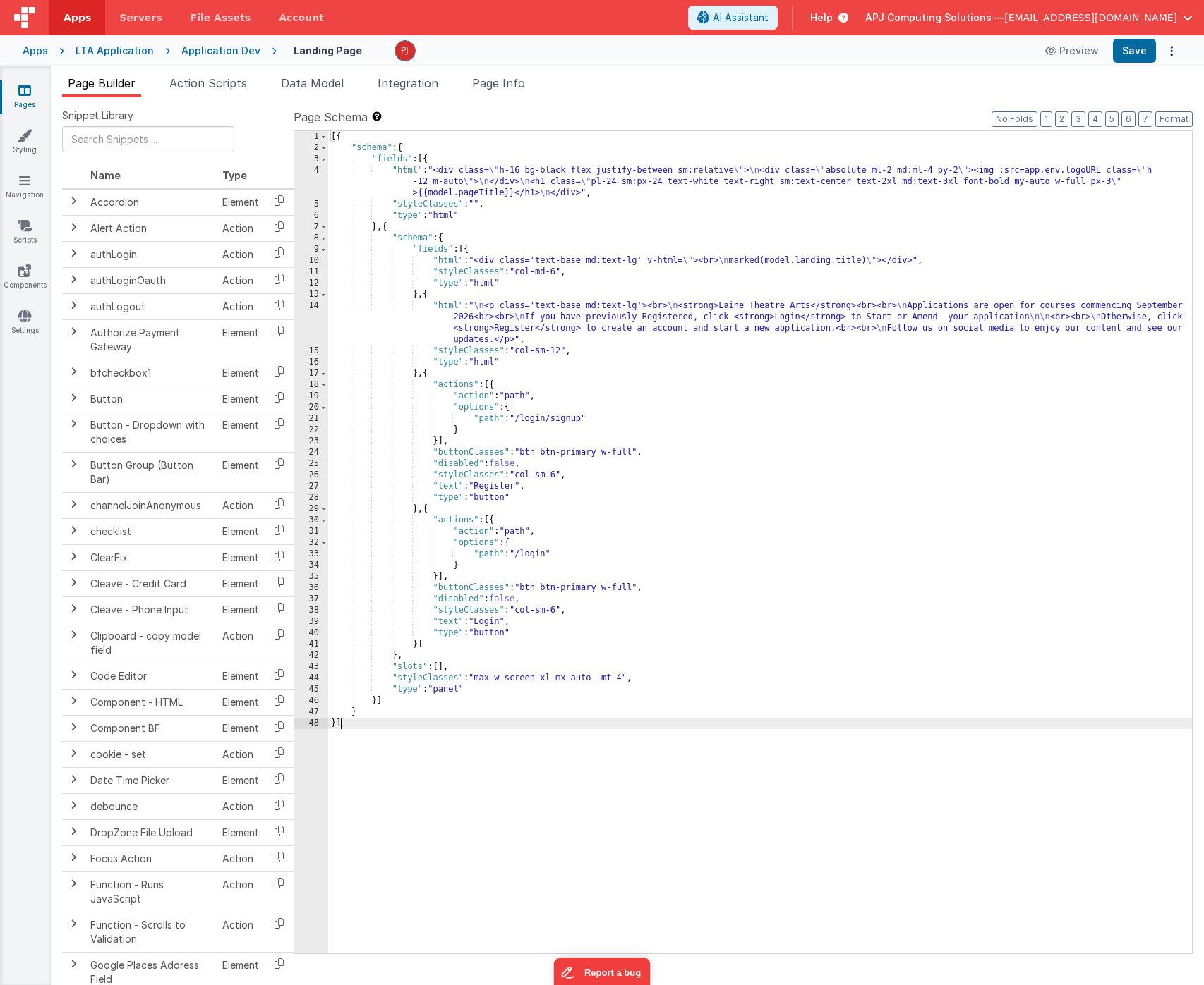
click at [538, 557] on div "[{ "schema" : { "fields" : [{ "html" : "<div class= \" h-16 bg-black flex justi…" at bounding box center [760, 554] width 863 height 845
click at [527, 552] on div "[{ "schema" : { "fields" : [{ "html" : "<div class= \" h-16 bg-black flex justi…" at bounding box center [760, 554] width 863 height 845
click at [1137, 47] on button "Save" at bounding box center [1134, 51] width 43 height 24
click at [109, 56] on div "LTA Application" at bounding box center [114, 51] width 78 height 14
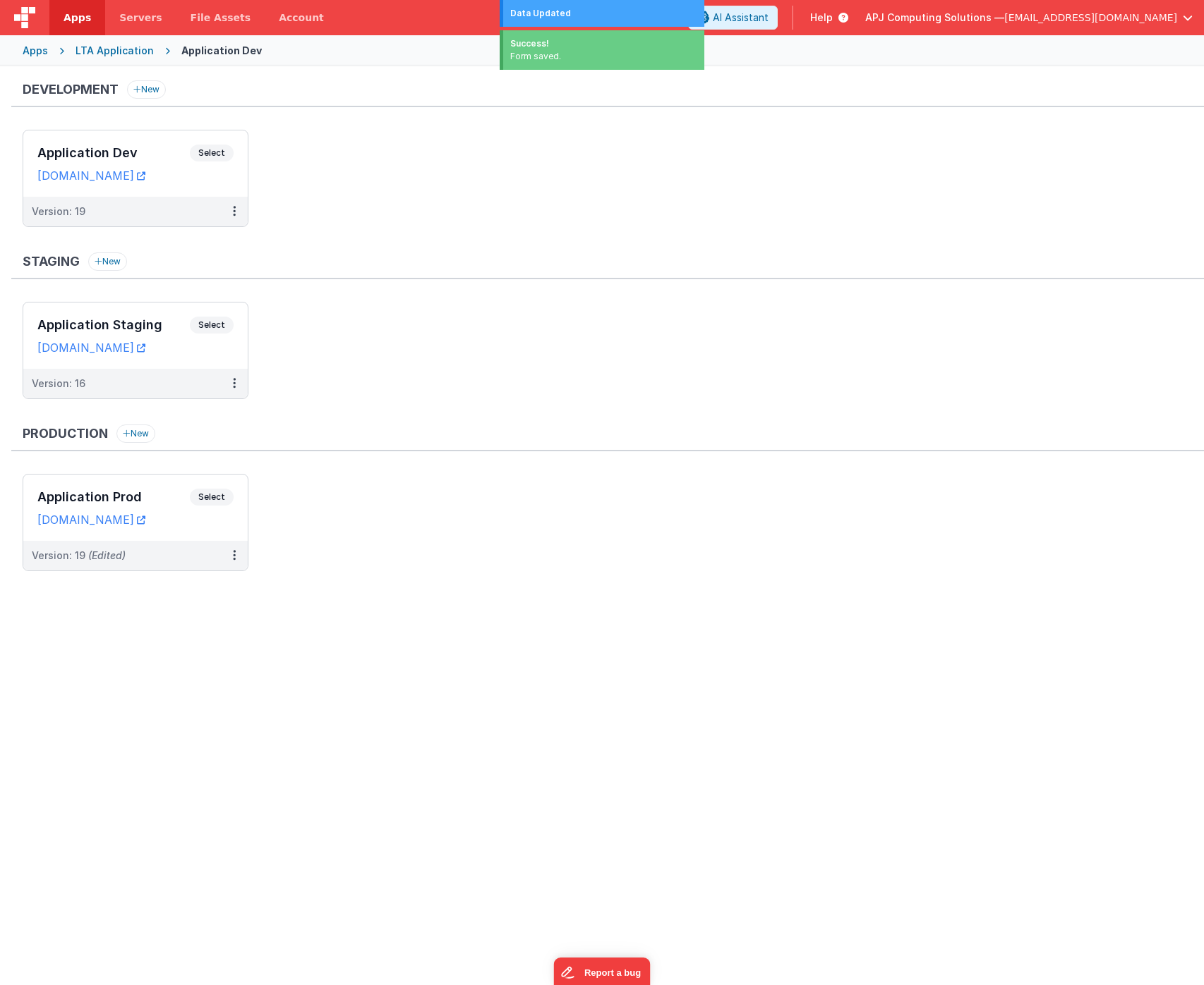
click at [415, 228] on ul "Application Dev Select URLs [DOMAIN_NAME] Version: 19" at bounding box center [612, 186] width 1181 height 112
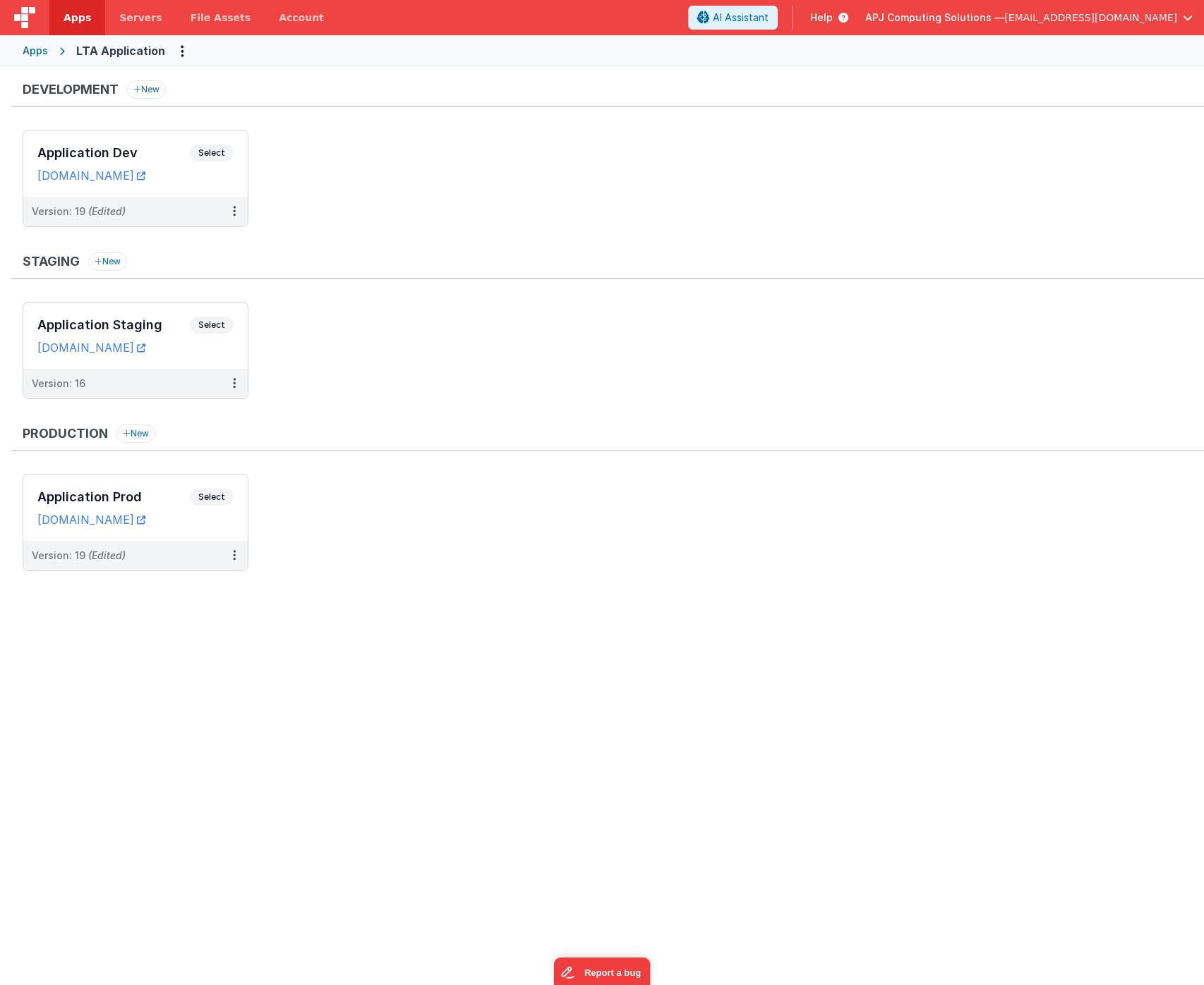
click at [500, 170] on ul "Application Dev Select URLs [DOMAIN_NAME] Version: 19 (Edited)" at bounding box center [612, 186] width 1181 height 112
